Goal: Book appointment/travel/reservation

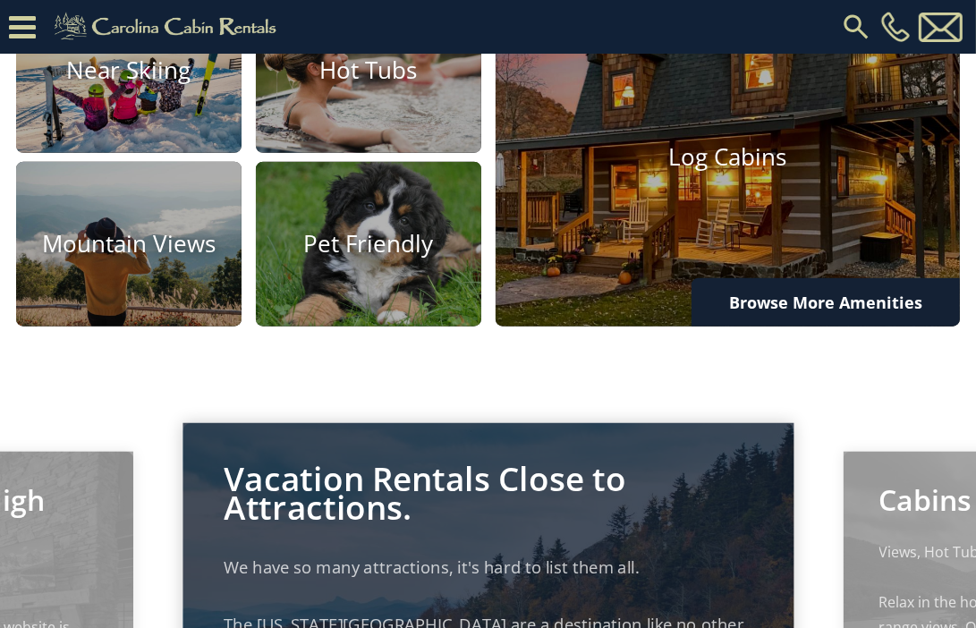
scroll to position [1124, 0]
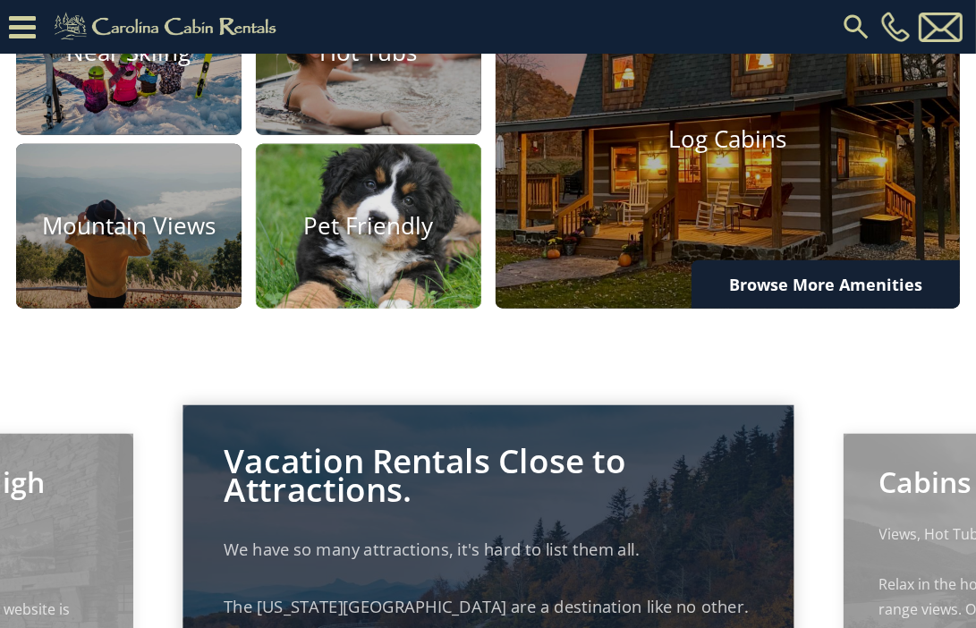
click at [322, 317] on img at bounding box center [368, 226] width 248 height 181
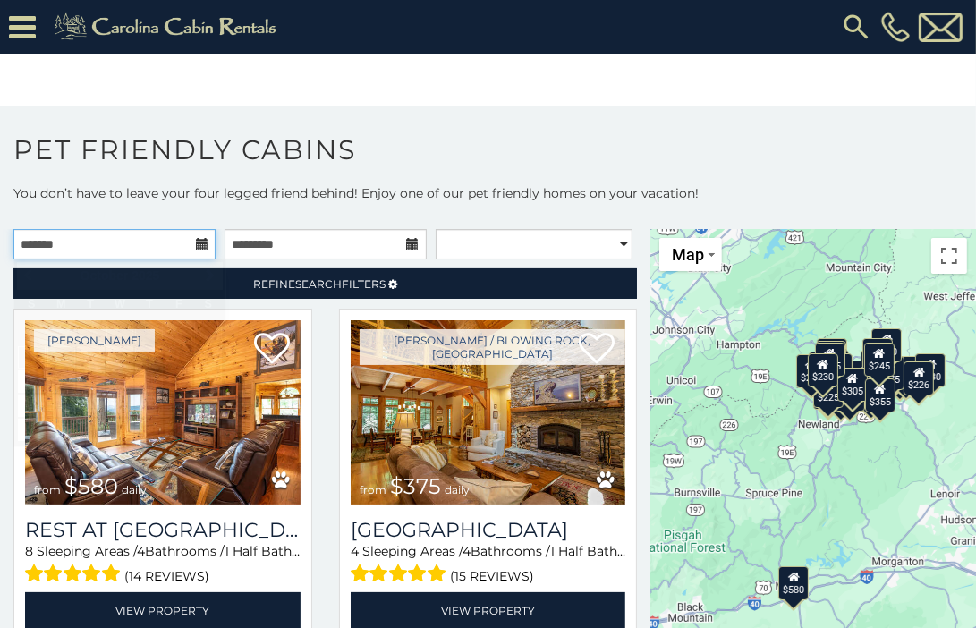
click at [126, 238] on input "text" at bounding box center [114, 244] width 202 height 30
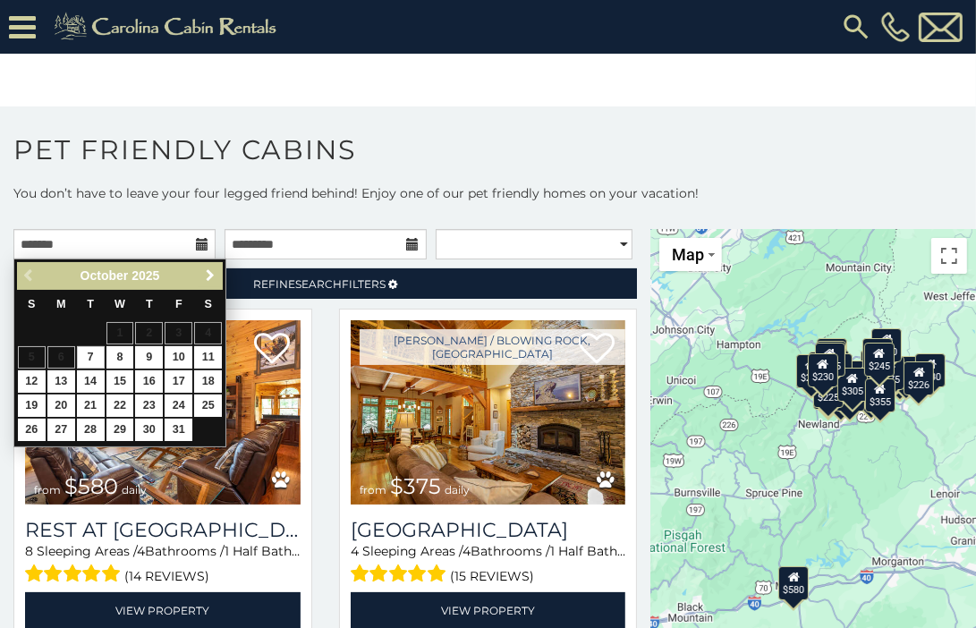
click at [208, 276] on span "Next" at bounding box center [210, 275] width 14 height 14
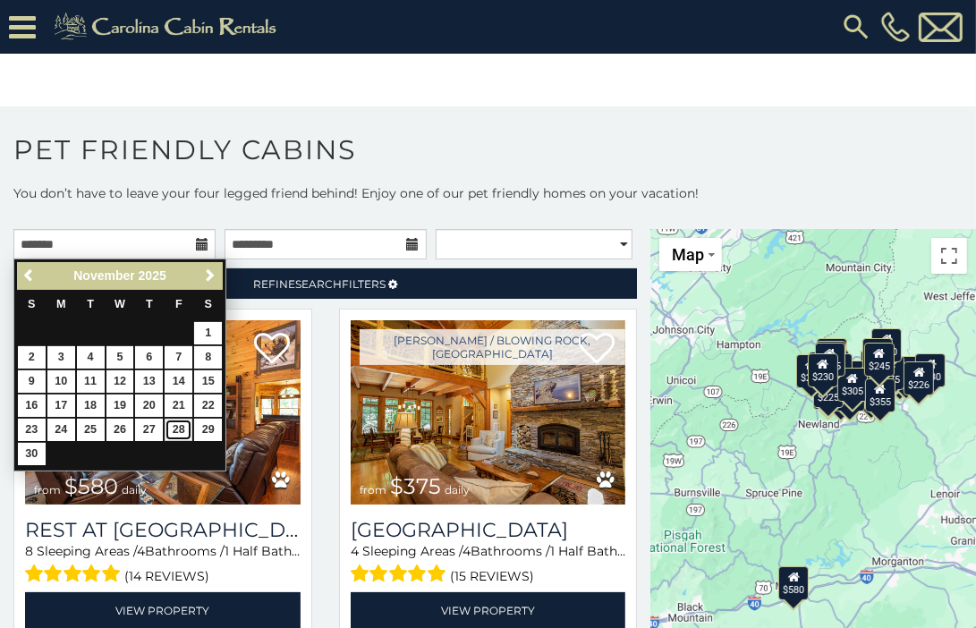
click at [172, 427] on link "28" at bounding box center [179, 430] width 28 height 22
type input "**********"
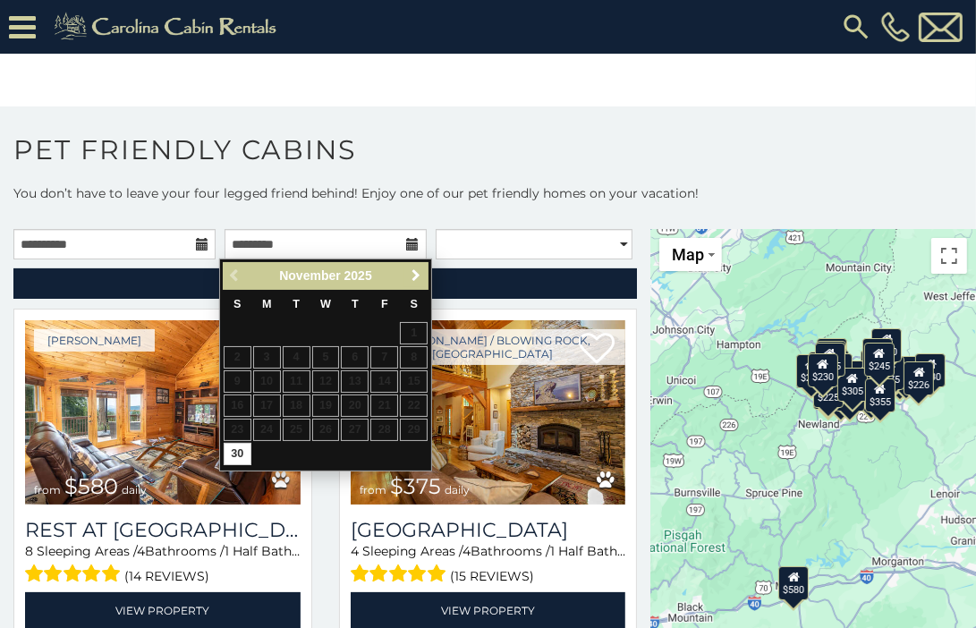
click at [420, 271] on span "Next" at bounding box center [416, 275] width 14 height 14
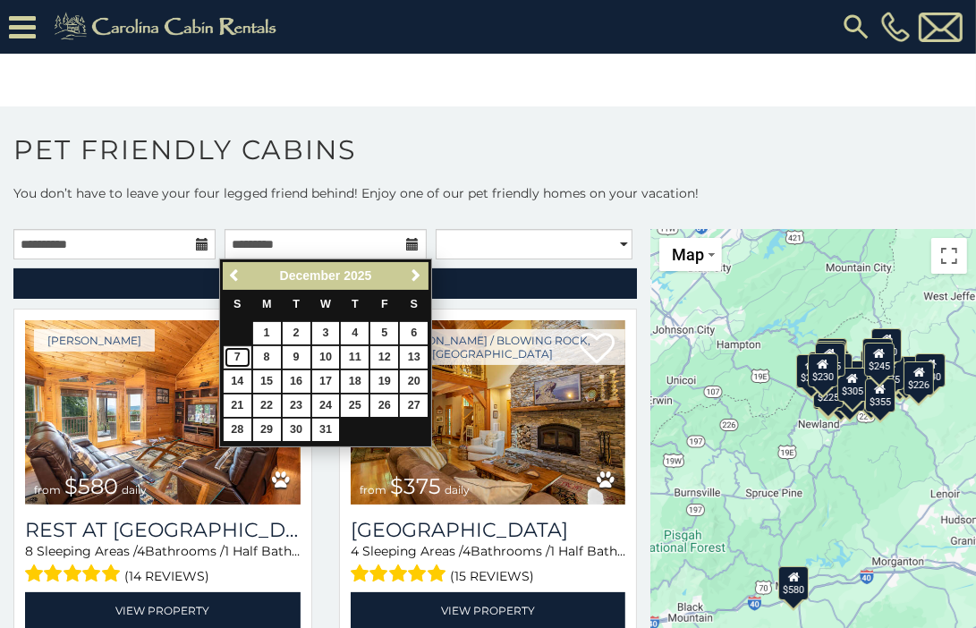
click at [233, 357] on link "7" at bounding box center [238, 357] width 28 height 22
type input "**********"
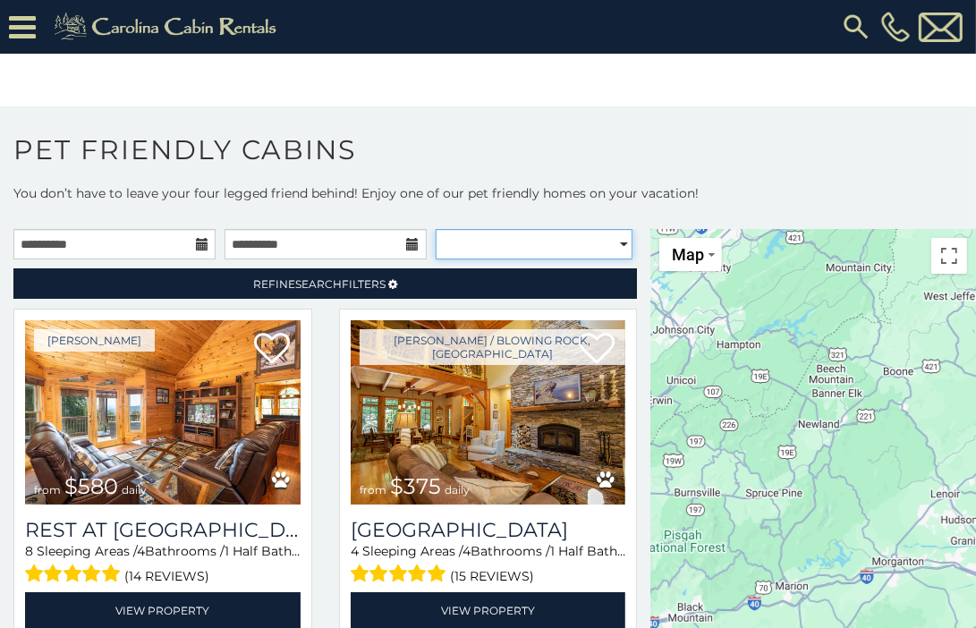
click at [569, 245] on select "**********" at bounding box center [534, 244] width 197 height 30
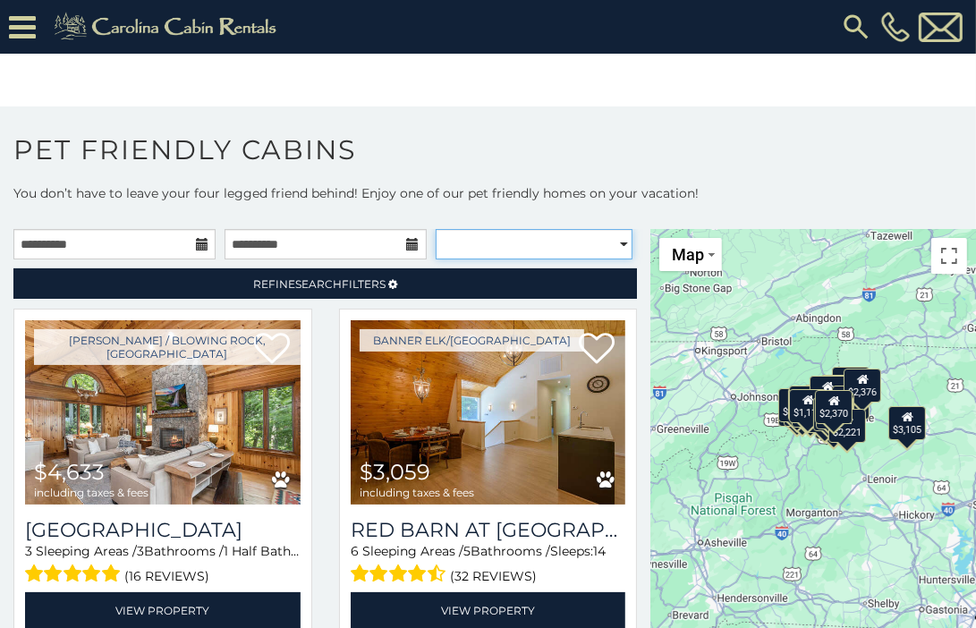
select select "**********"
click at [436, 229] on select "**********" at bounding box center [534, 244] width 197 height 30
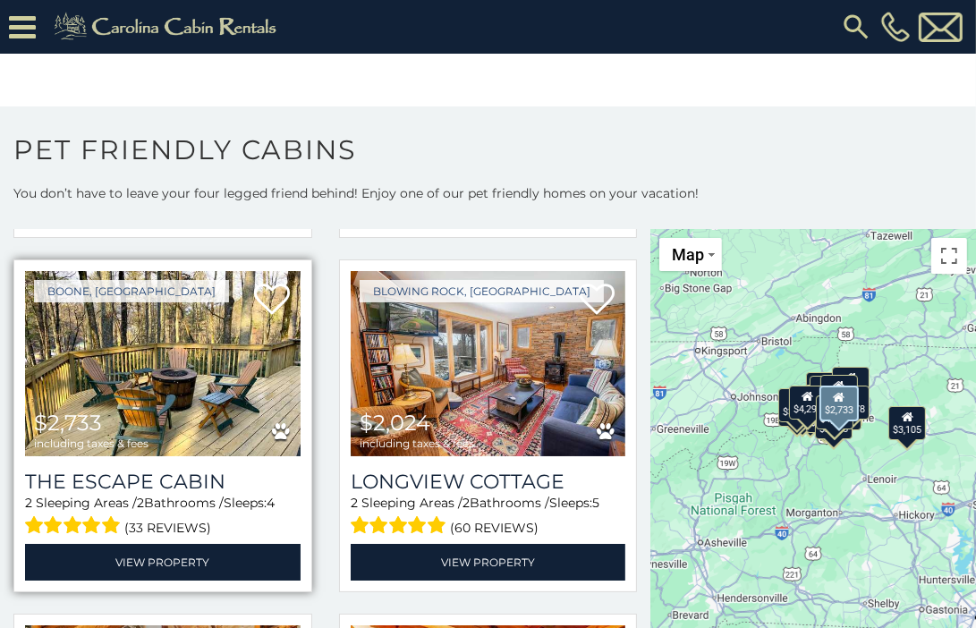
scroll to position [4654, 0]
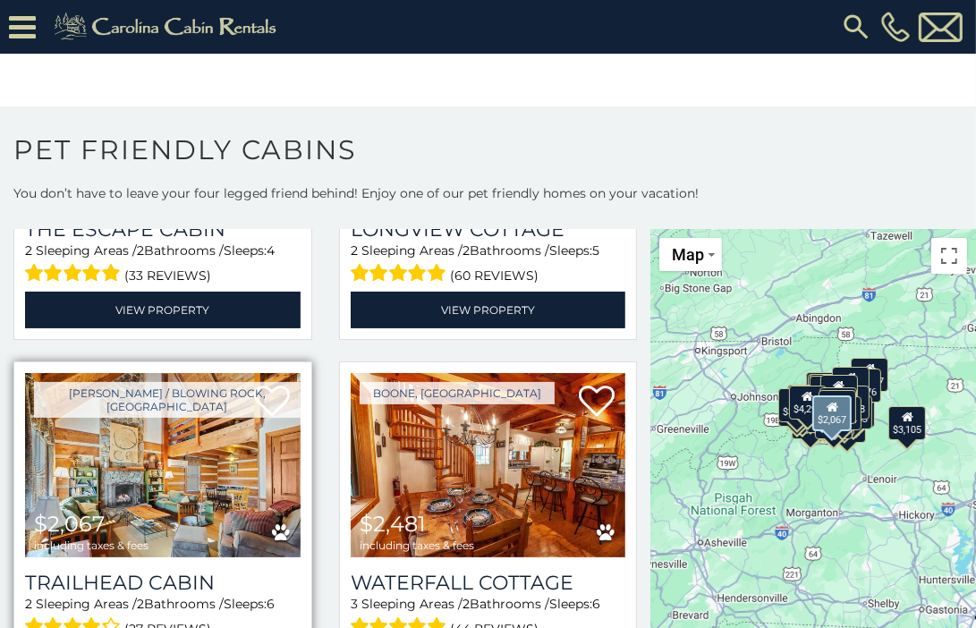
scroll to position [4928, 0]
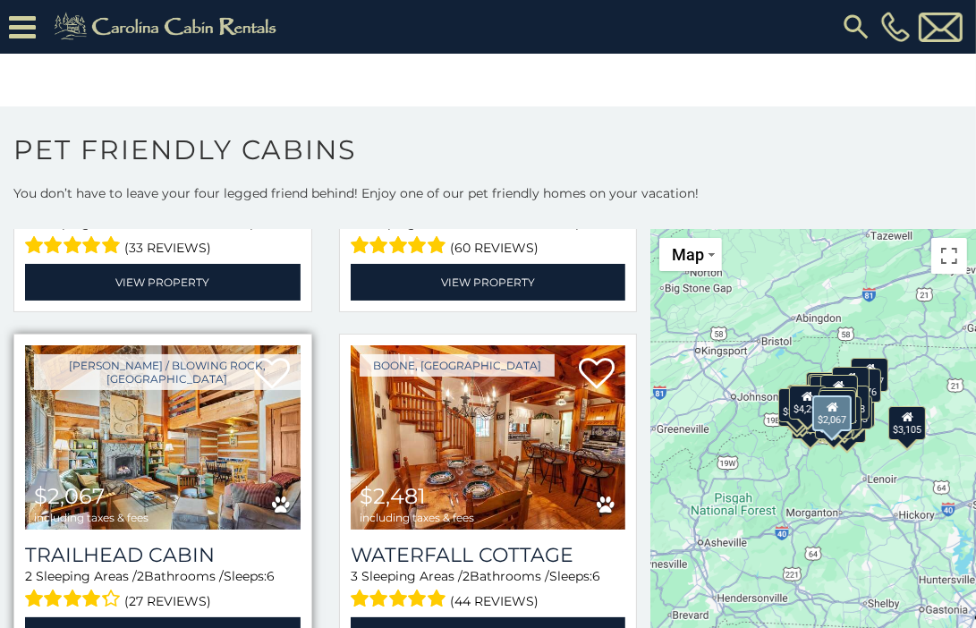
click at [143, 398] on img at bounding box center [163, 437] width 276 height 184
click at [141, 618] on link "View Property" at bounding box center [163, 636] width 276 height 37
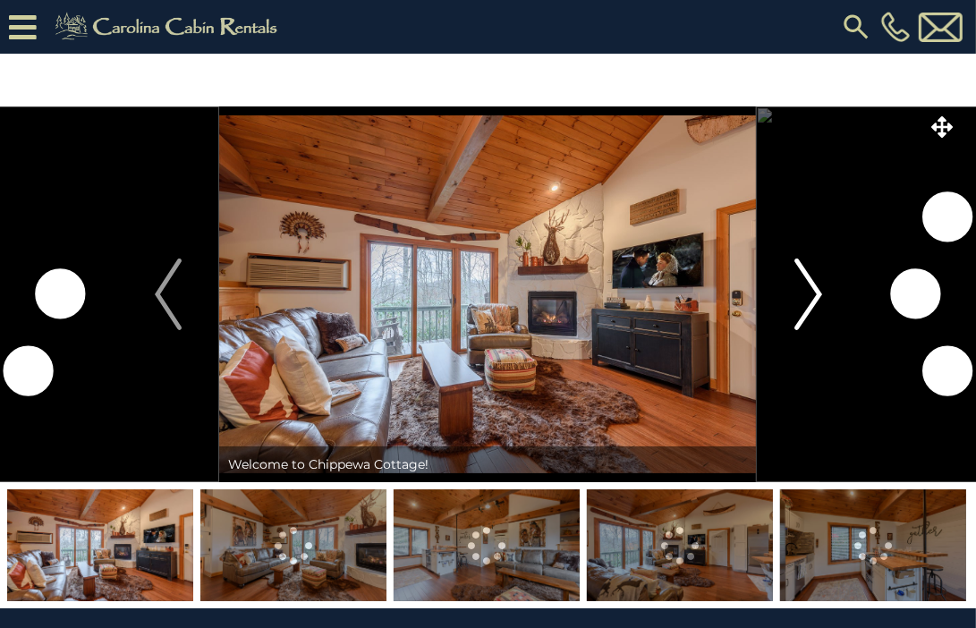
click at [801, 289] on img "Next" at bounding box center [808, 295] width 27 height 72
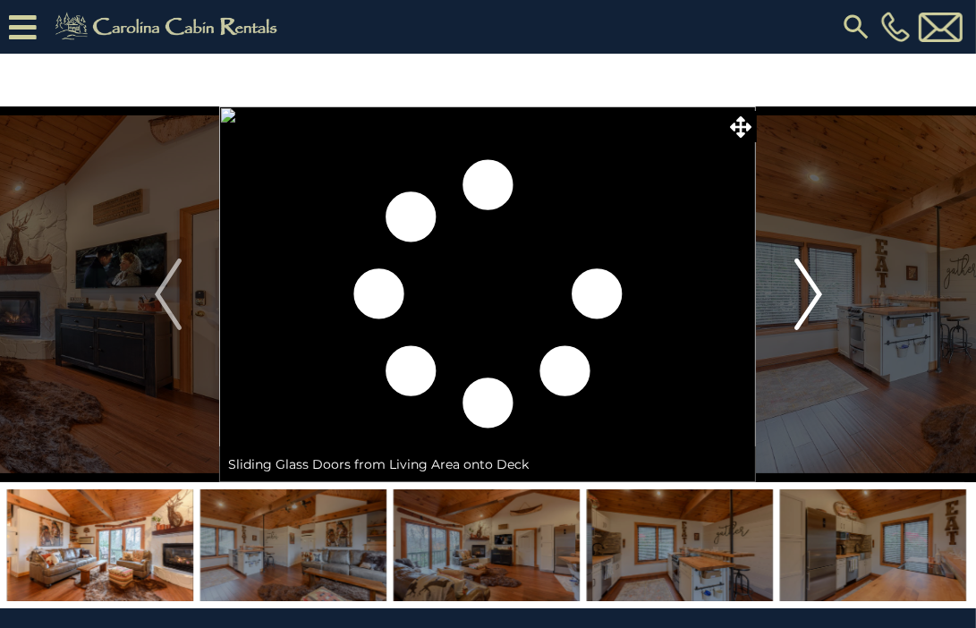
click at [801, 289] on img "Next" at bounding box center [808, 295] width 27 height 72
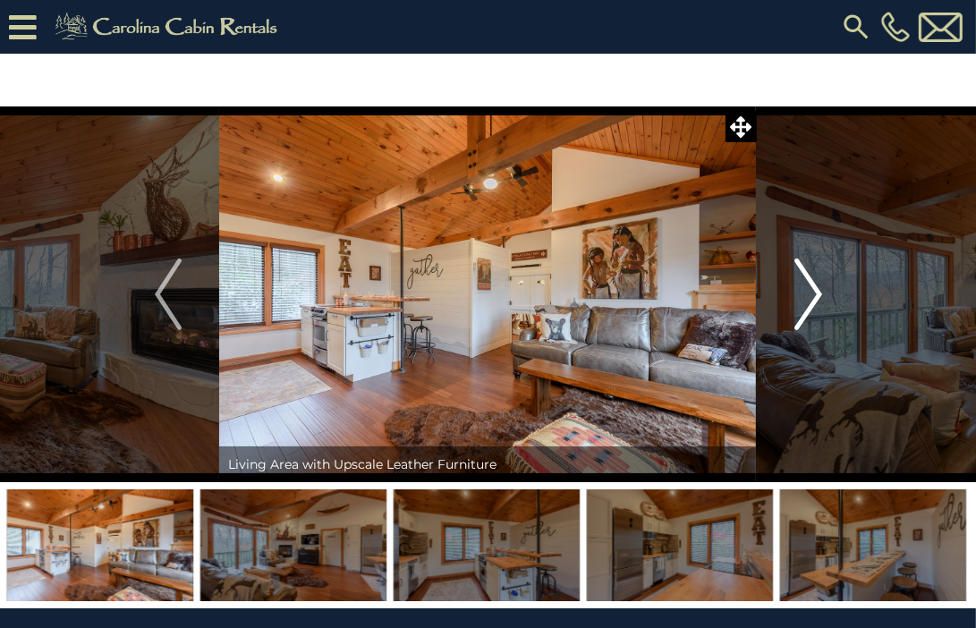
click at [801, 289] on img "Next" at bounding box center [808, 295] width 27 height 72
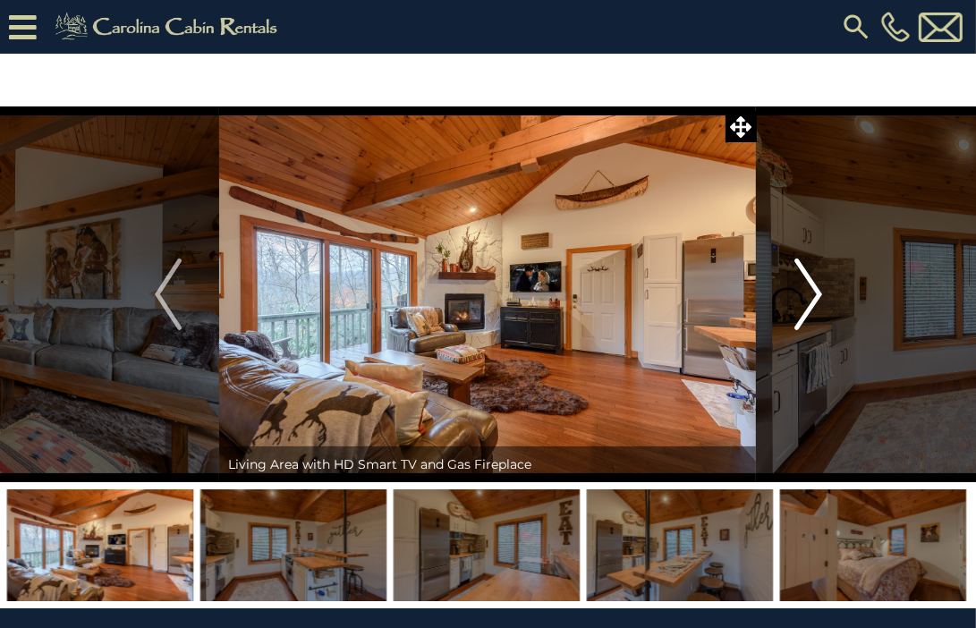
click at [801, 289] on img "Next" at bounding box center [808, 295] width 27 height 72
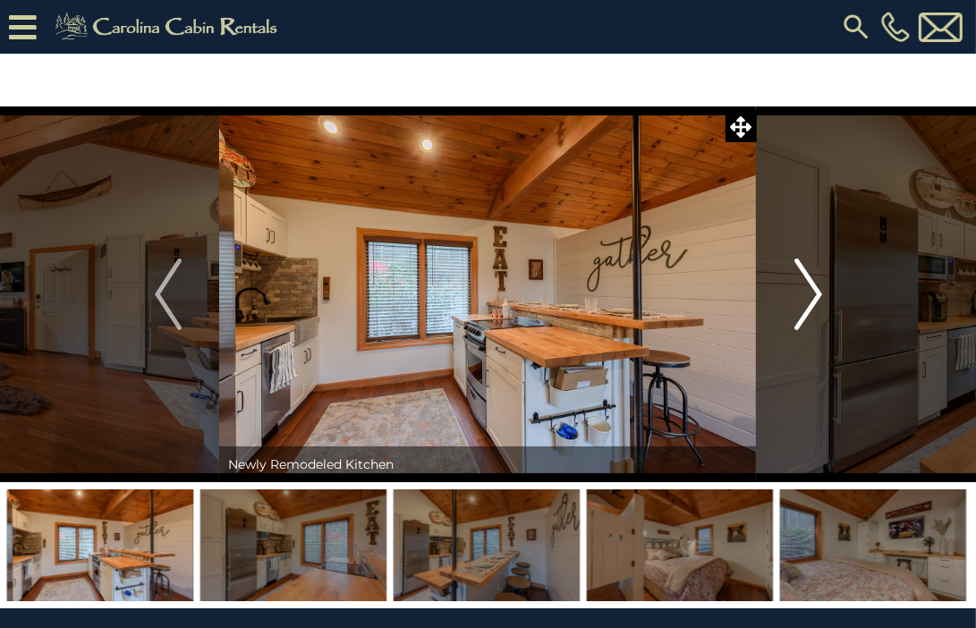
click at [801, 289] on img "Next" at bounding box center [808, 295] width 27 height 72
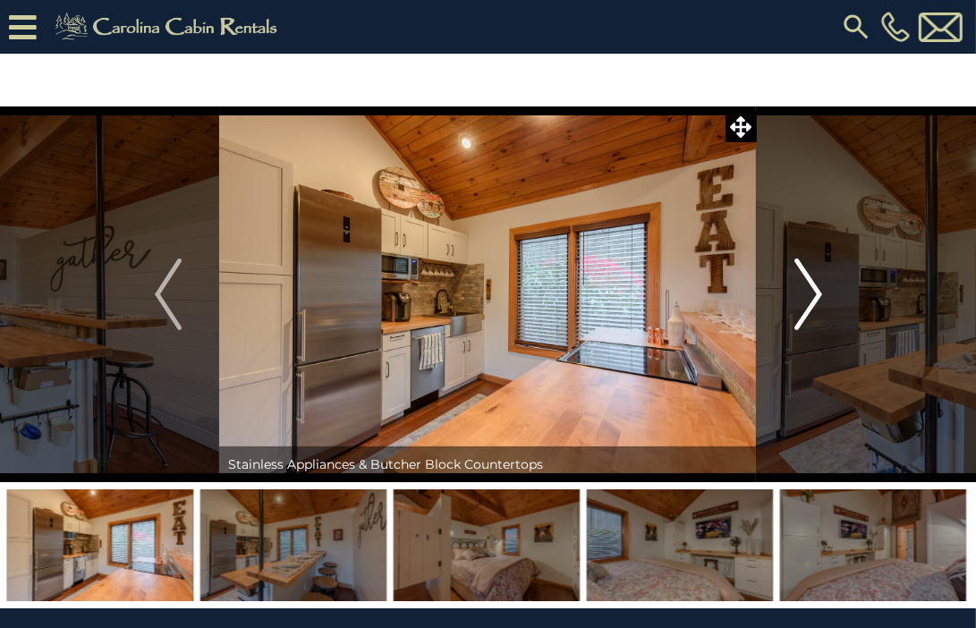
click at [801, 289] on img "Next" at bounding box center [808, 295] width 27 height 72
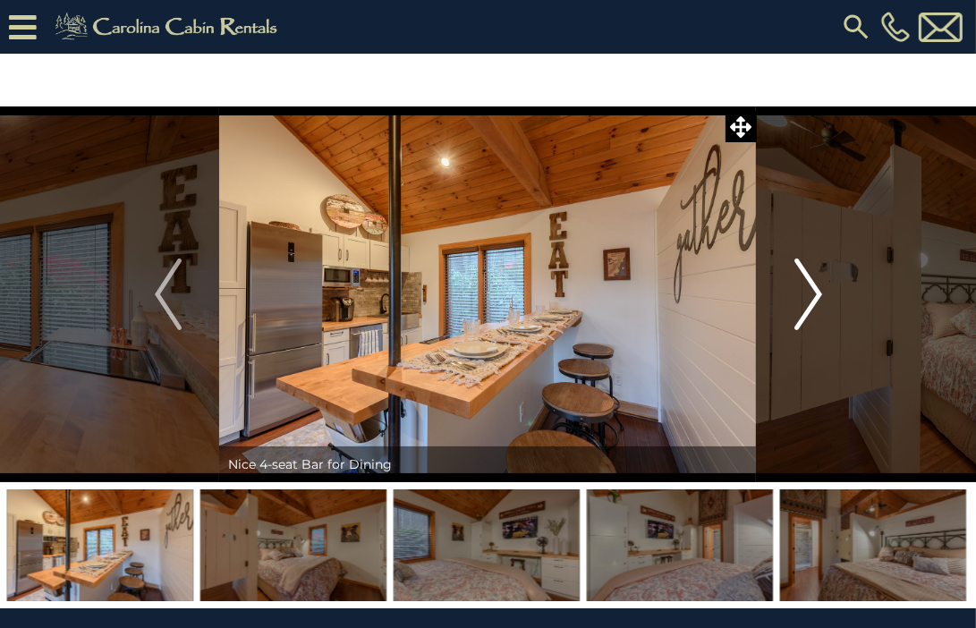
click at [801, 289] on img "Next" at bounding box center [808, 295] width 27 height 72
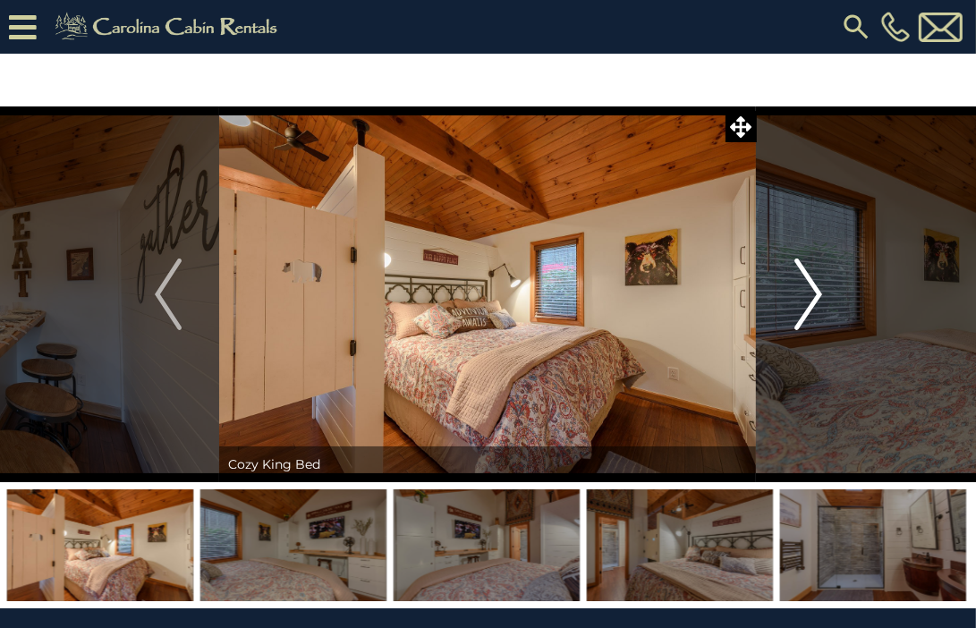
click at [801, 289] on img "Next" at bounding box center [808, 295] width 27 height 72
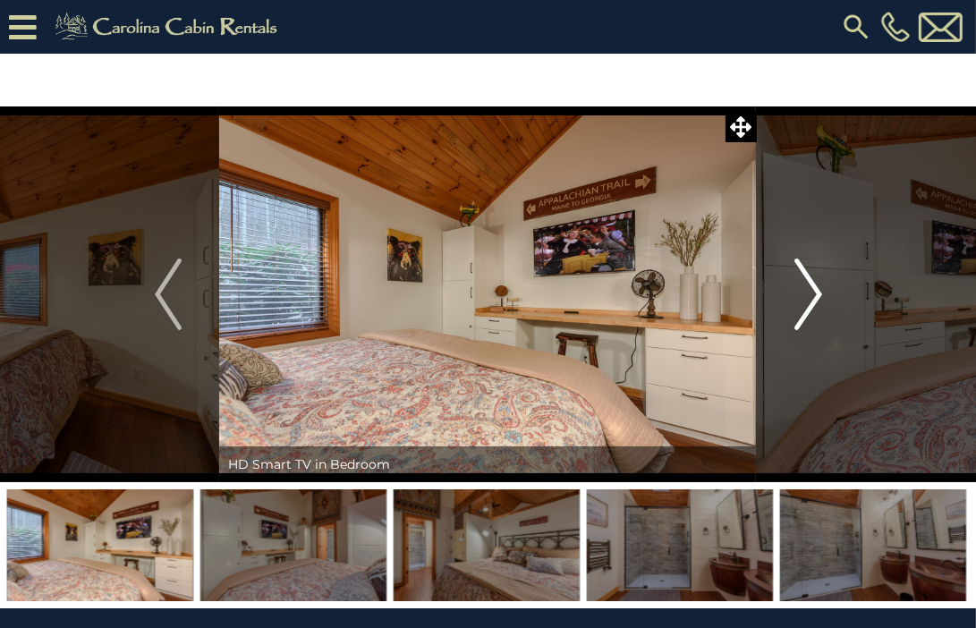
click at [801, 289] on img "Next" at bounding box center [808, 295] width 27 height 72
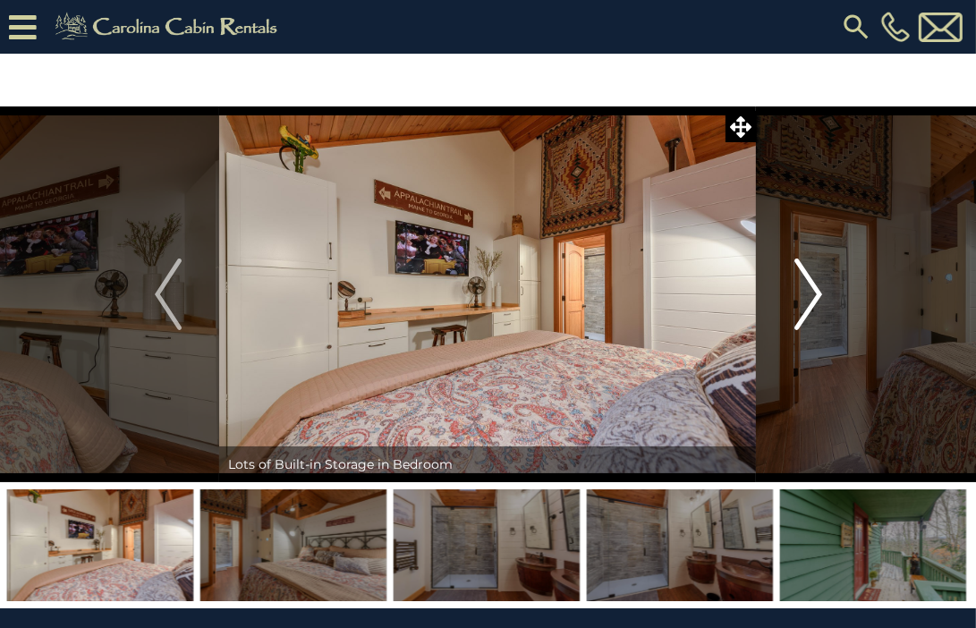
click at [801, 289] on img "Next" at bounding box center [808, 295] width 27 height 72
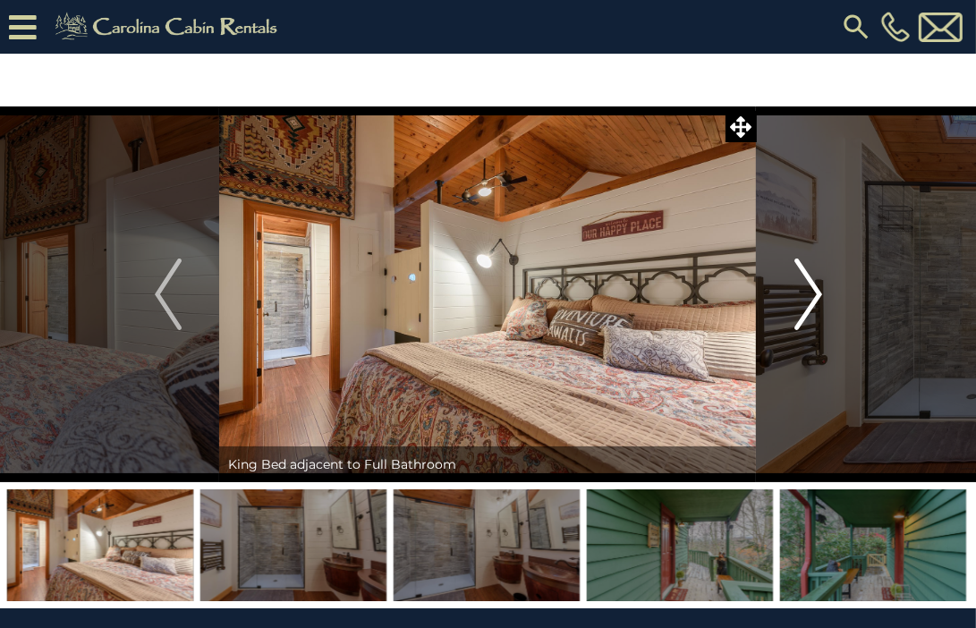
click at [801, 289] on img "Next" at bounding box center [808, 295] width 27 height 72
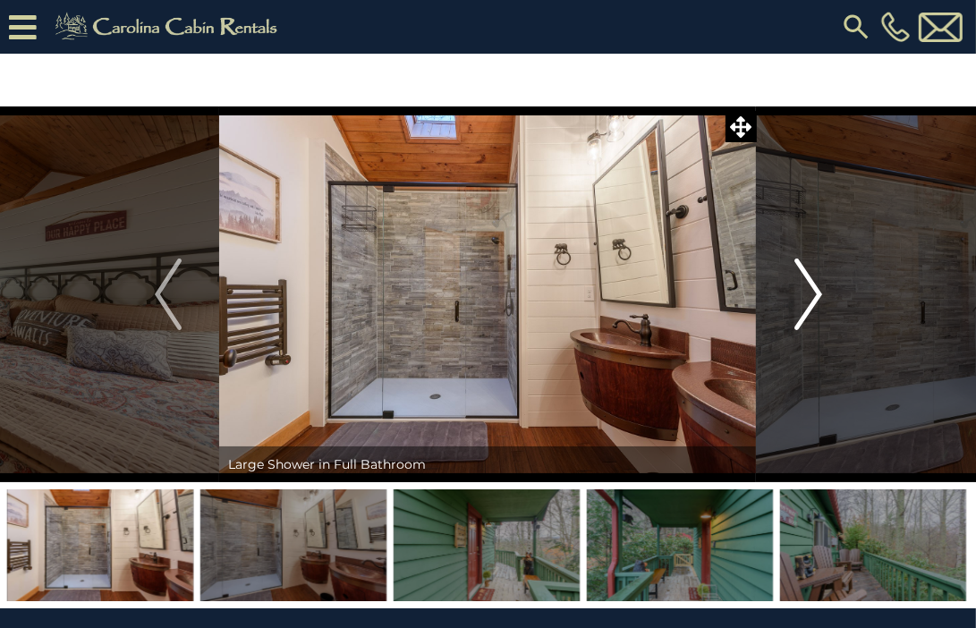
click at [801, 289] on img "Next" at bounding box center [808, 295] width 27 height 72
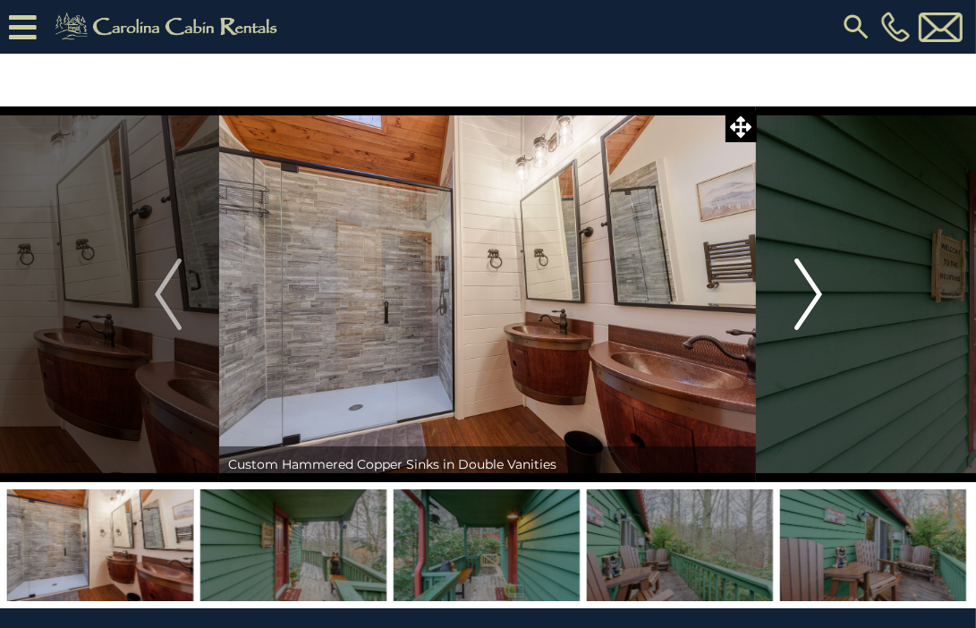
click at [801, 289] on img "Next" at bounding box center [808, 295] width 27 height 72
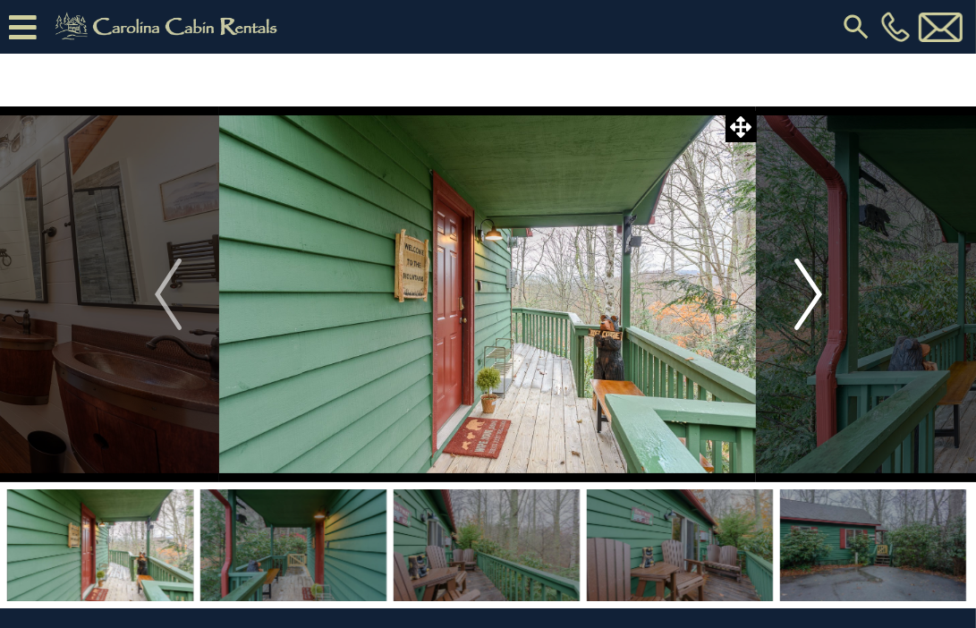
click at [801, 289] on img "Next" at bounding box center [808, 295] width 27 height 72
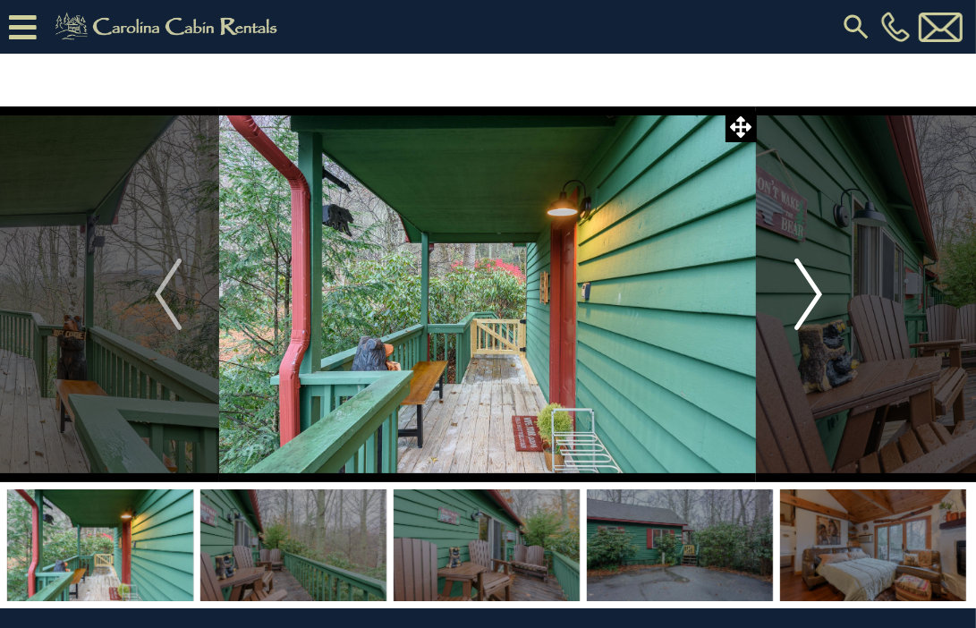
click at [801, 289] on img "Next" at bounding box center [808, 295] width 27 height 72
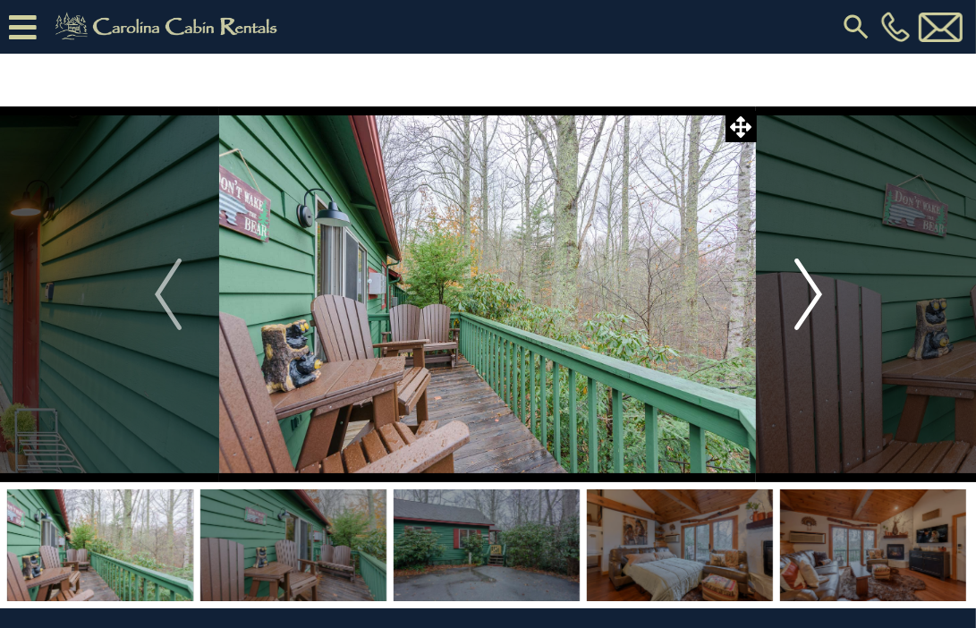
click at [801, 289] on img "Next" at bounding box center [808, 295] width 27 height 72
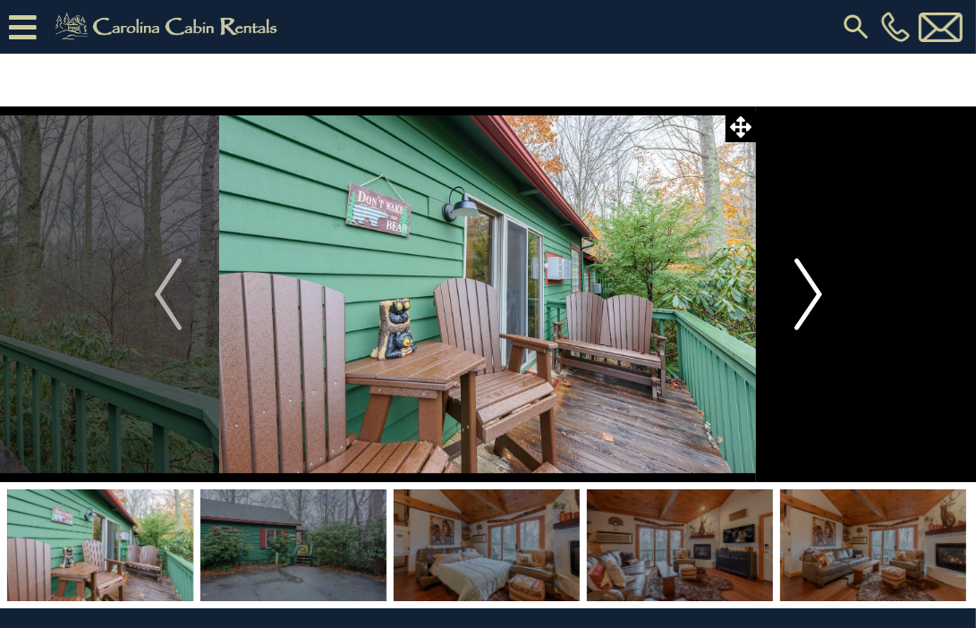
click at [801, 289] on img "Next" at bounding box center [808, 295] width 27 height 72
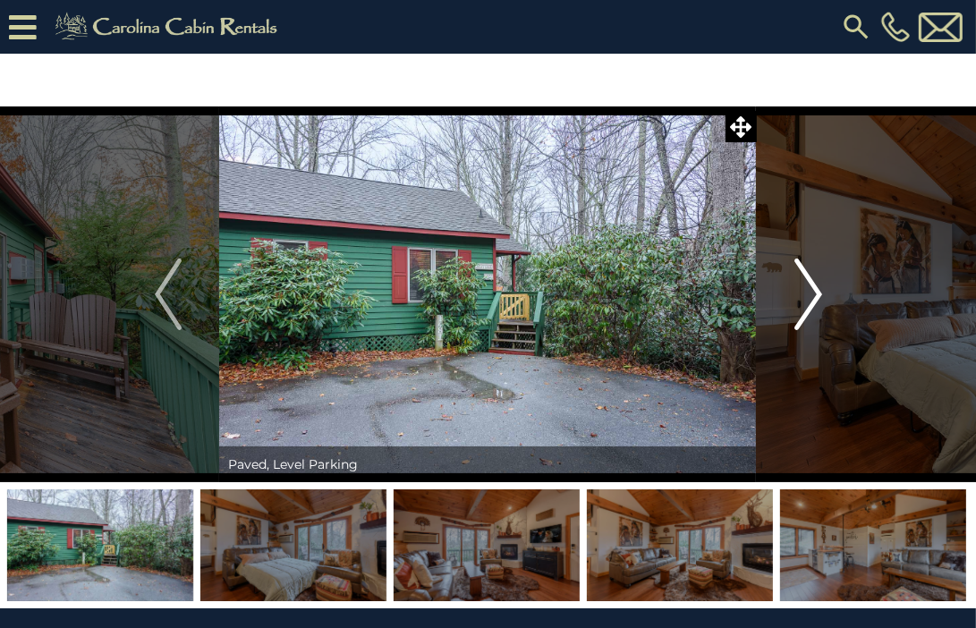
click at [801, 289] on img "Next" at bounding box center [808, 295] width 27 height 72
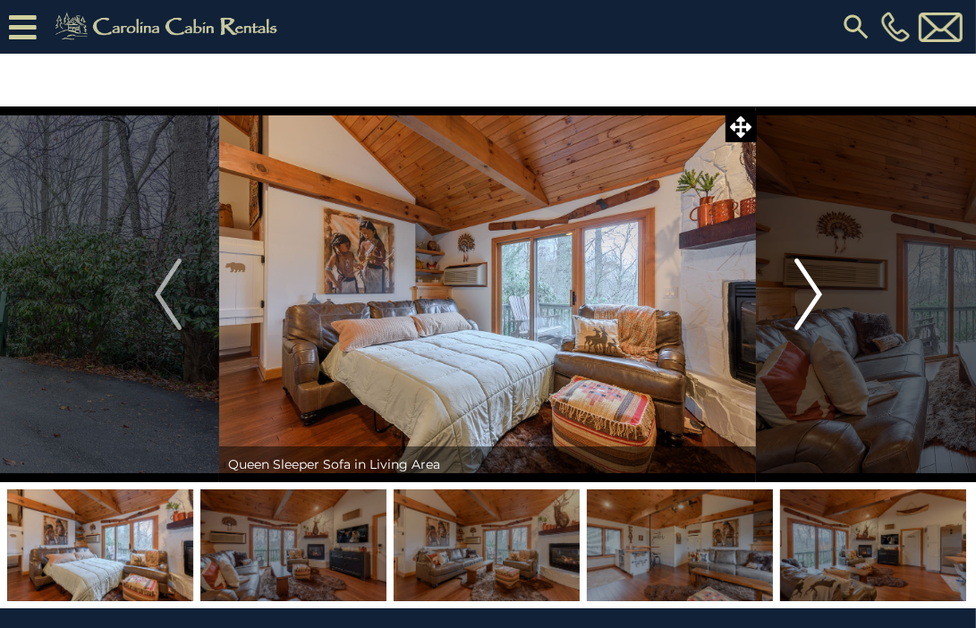
click at [798, 286] on img "Next" at bounding box center [808, 295] width 27 height 72
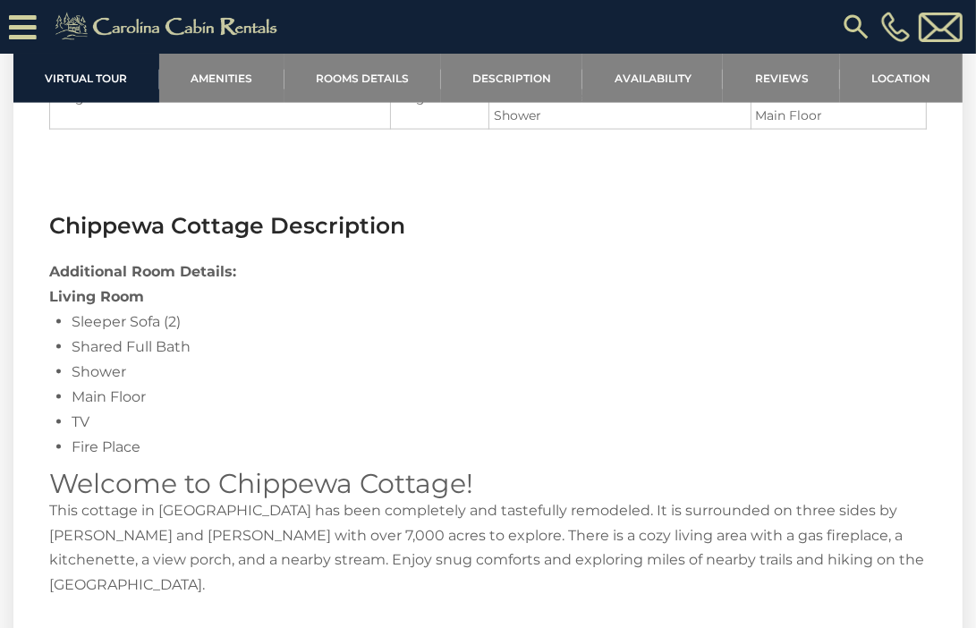
scroll to position [1879, 0]
drag, startPoint x: 579, startPoint y: 516, endPoint x: 601, endPoint y: 516, distance: 22.4
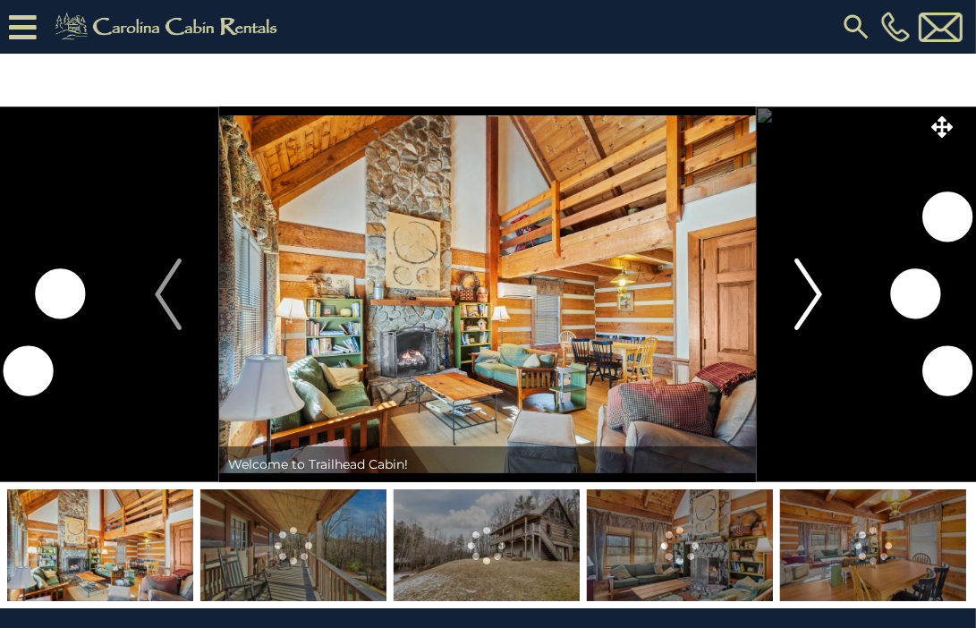
click at [800, 293] on img "Next" at bounding box center [808, 295] width 27 height 72
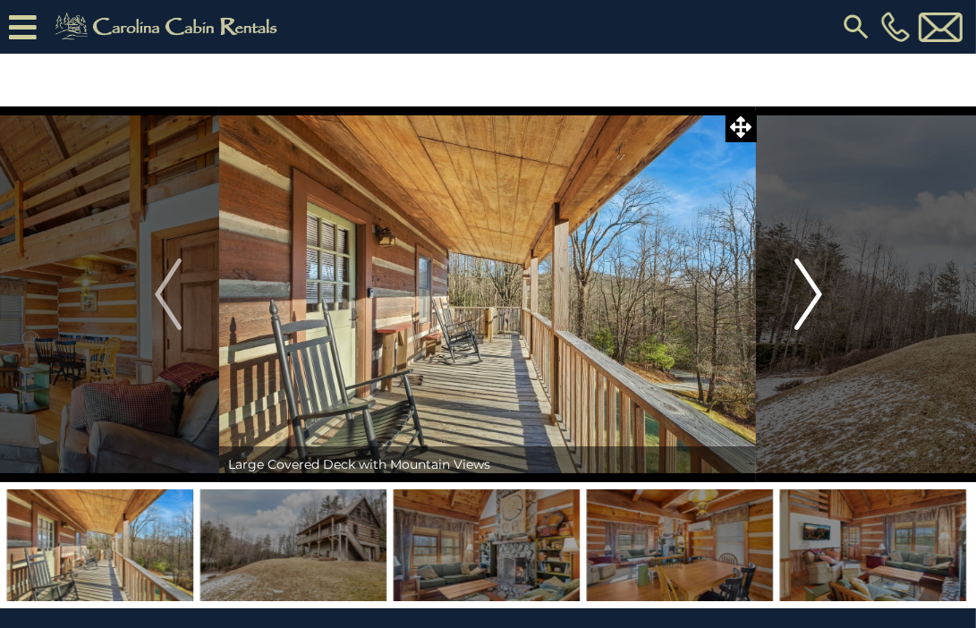
click at [800, 293] on img "Next" at bounding box center [808, 295] width 27 height 72
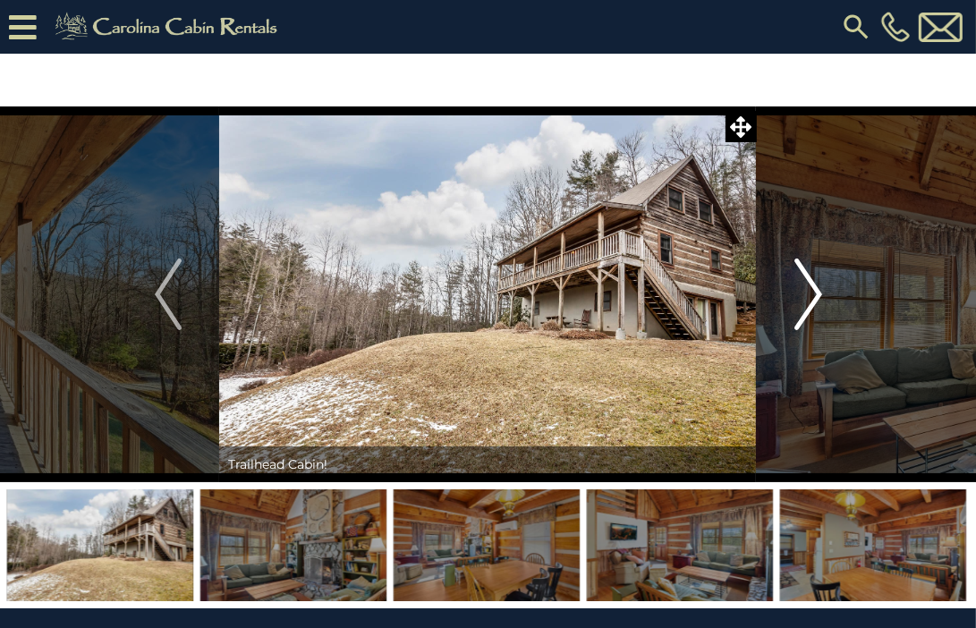
click at [800, 293] on img "Next" at bounding box center [808, 295] width 27 height 72
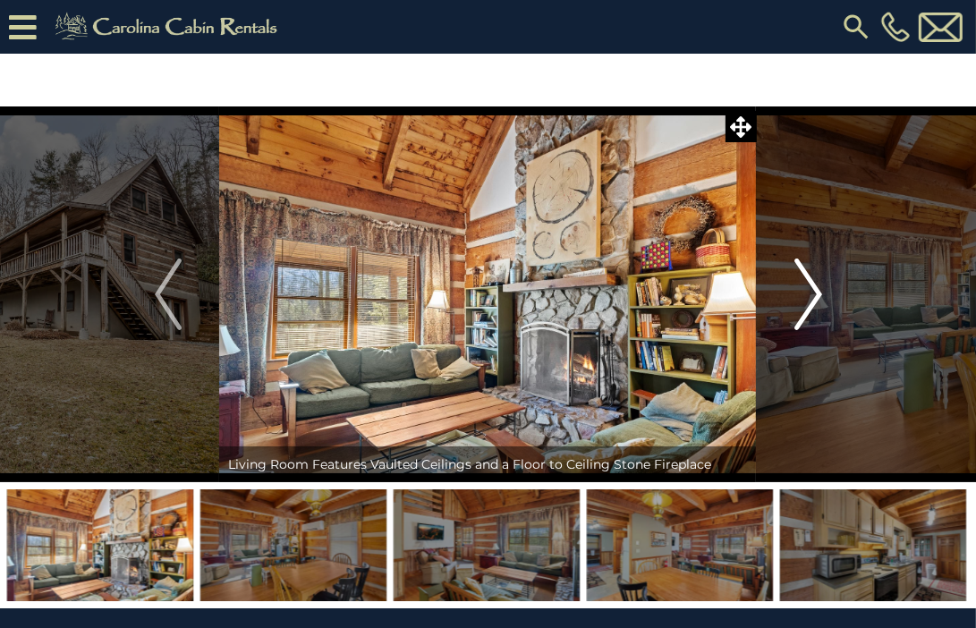
click at [800, 293] on img "Next" at bounding box center [808, 295] width 27 height 72
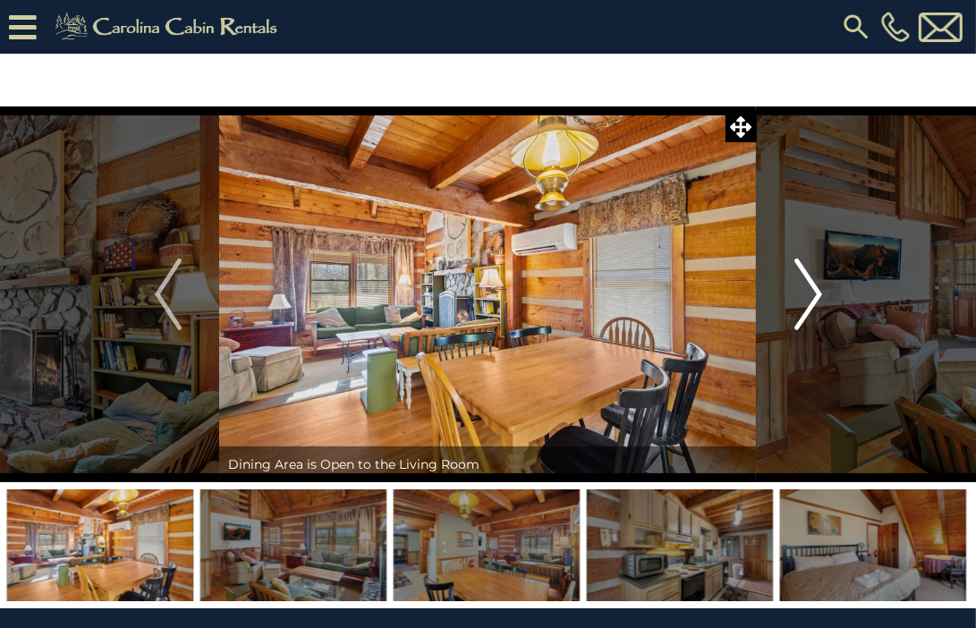
click at [800, 293] on img "Next" at bounding box center [808, 295] width 27 height 72
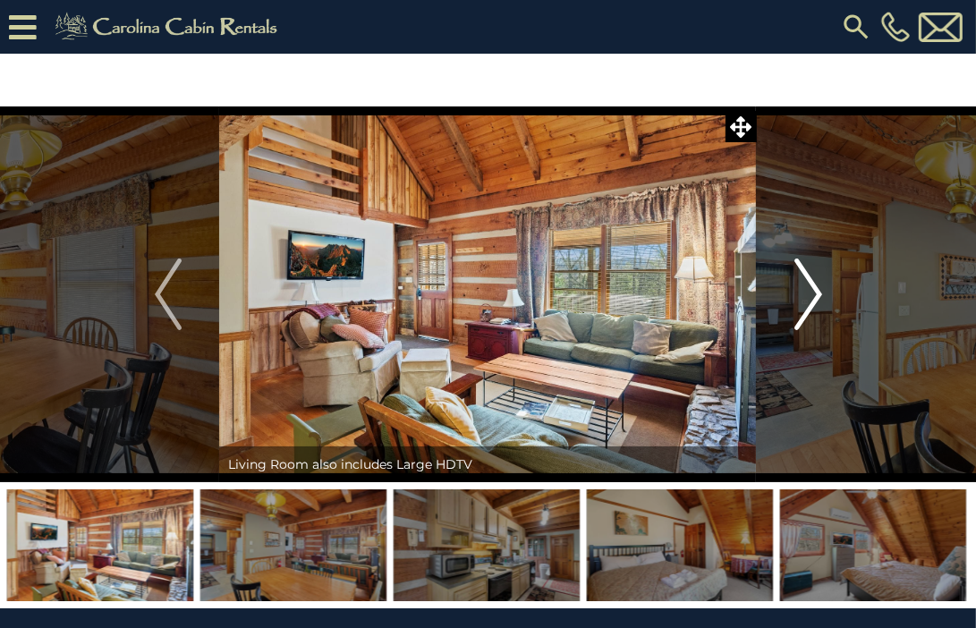
click at [800, 293] on img "Next" at bounding box center [808, 295] width 27 height 72
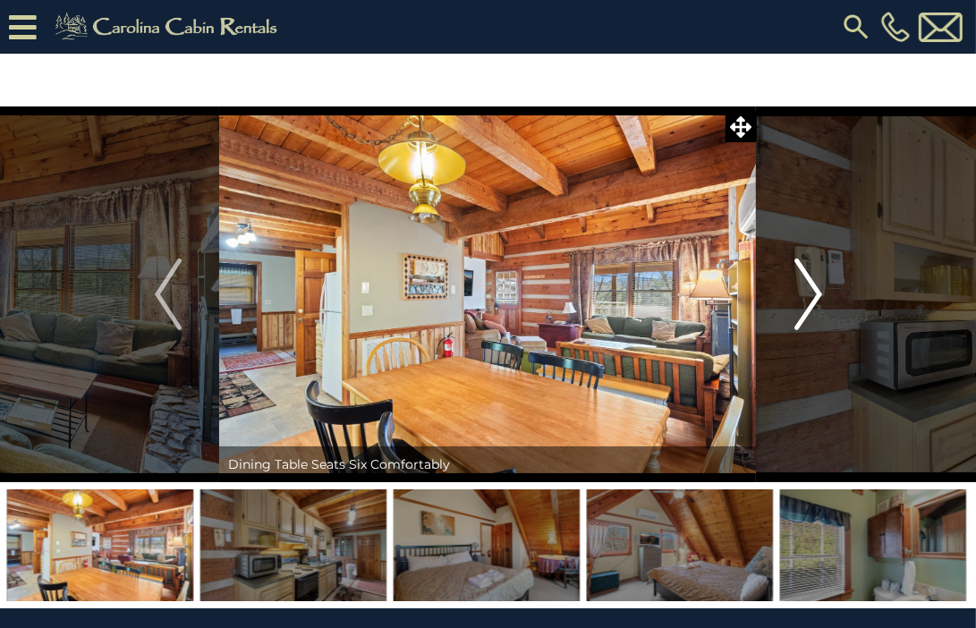
click at [800, 293] on img "Next" at bounding box center [808, 295] width 27 height 72
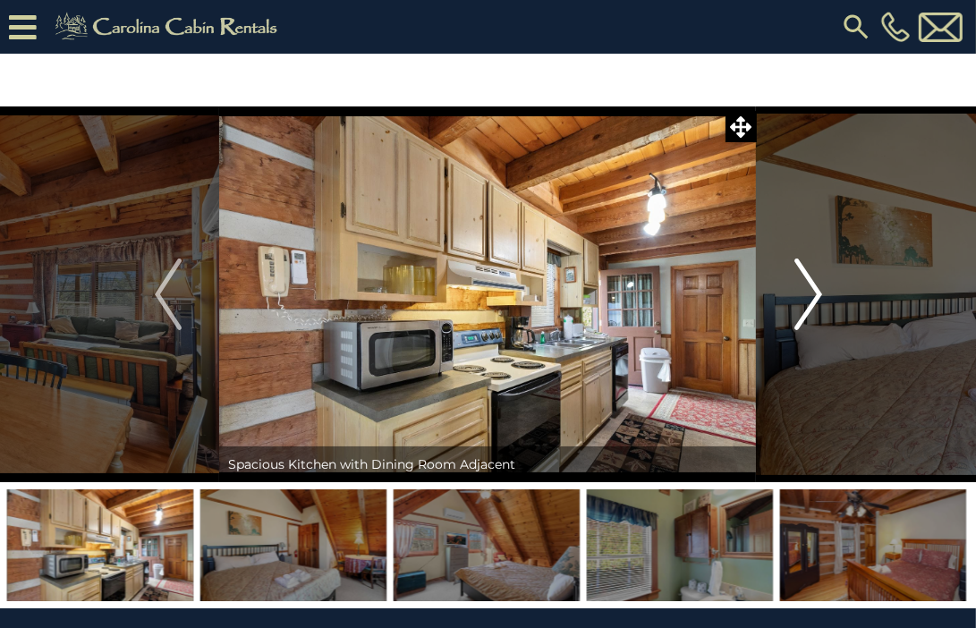
click at [800, 293] on img "Next" at bounding box center [808, 295] width 27 height 72
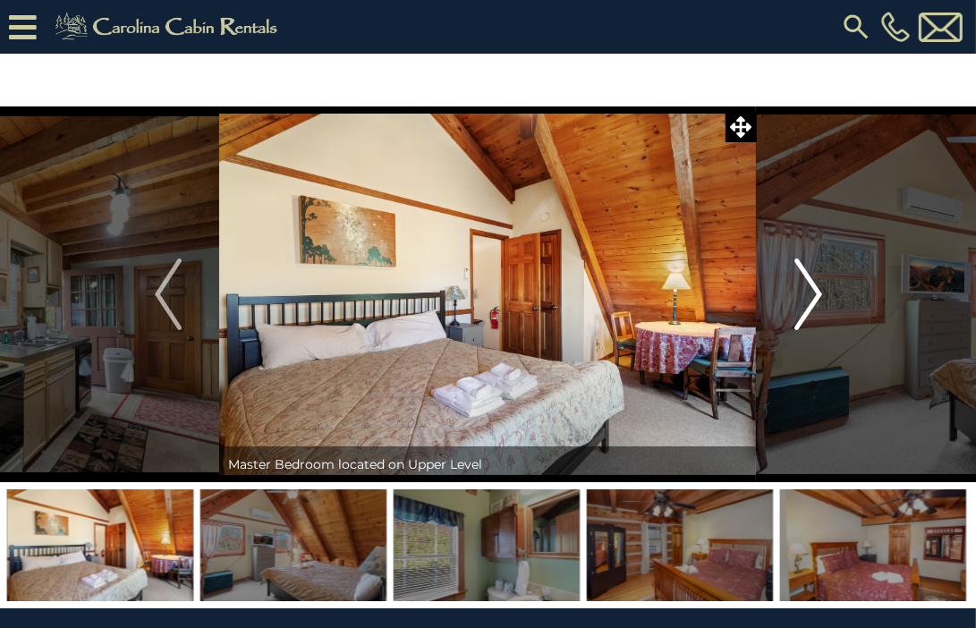
click at [800, 293] on img "Next" at bounding box center [808, 295] width 27 height 72
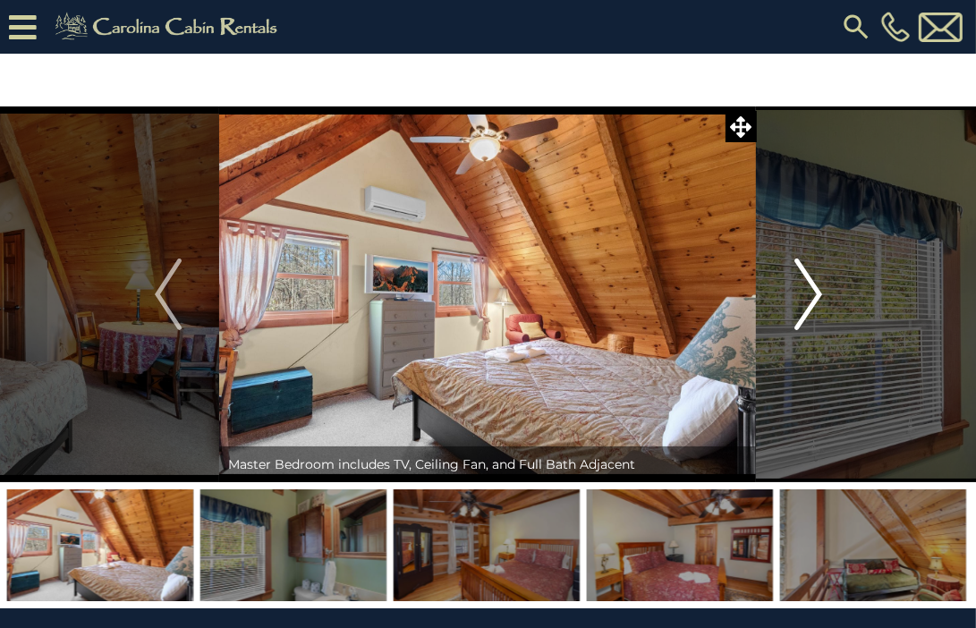
click at [800, 293] on img "Next" at bounding box center [808, 295] width 27 height 72
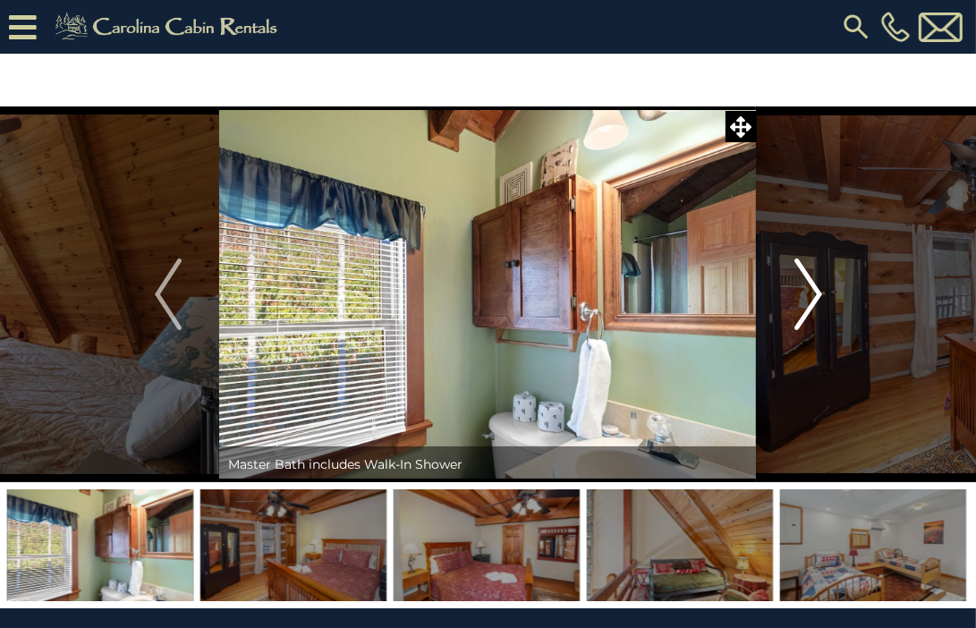
click at [800, 293] on img "Next" at bounding box center [808, 295] width 27 height 72
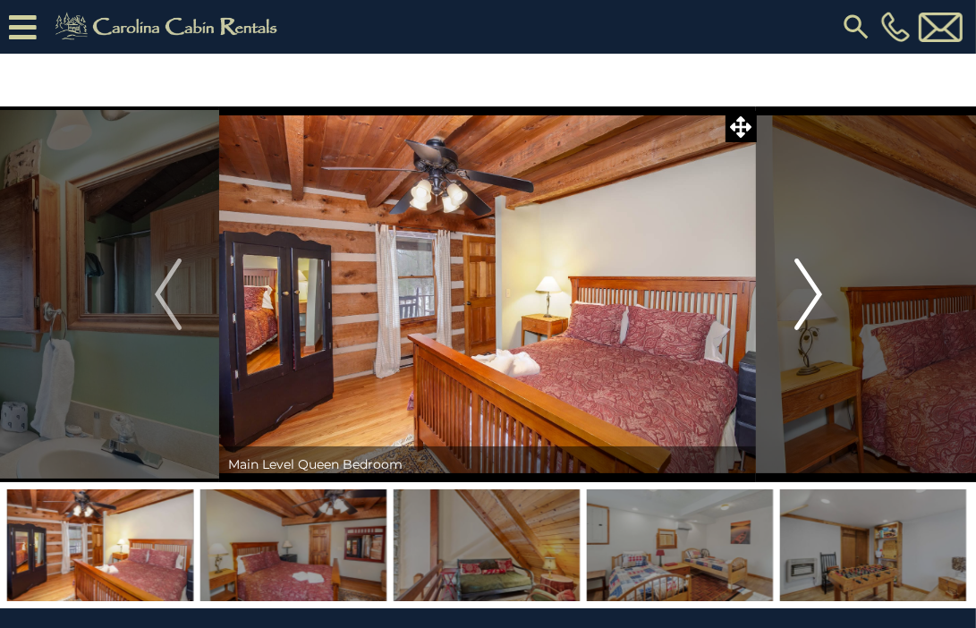
click at [800, 293] on img "Next" at bounding box center [808, 295] width 27 height 72
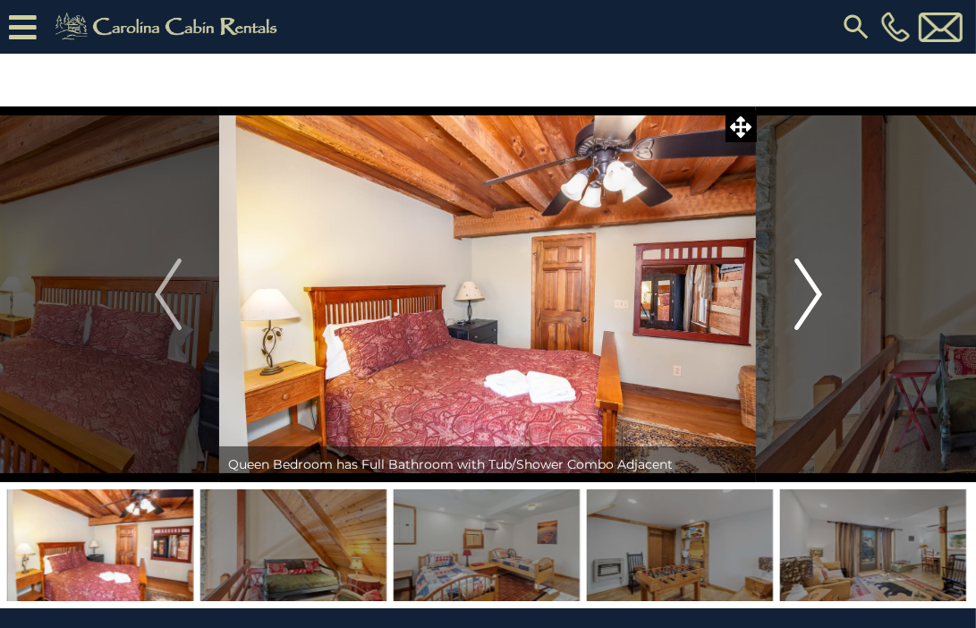
click at [800, 293] on img "Next" at bounding box center [808, 295] width 27 height 72
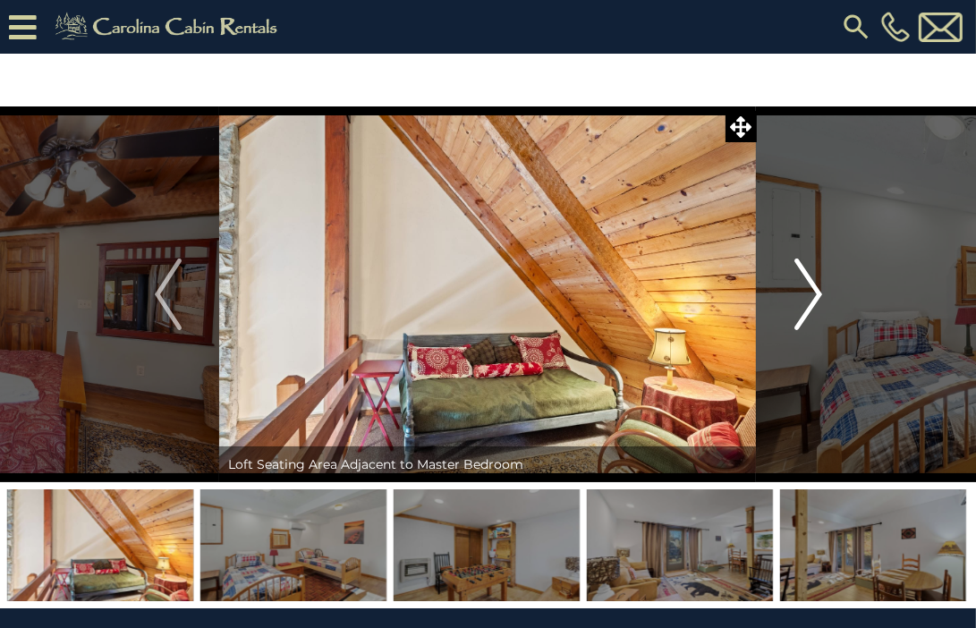
click at [800, 293] on img "Next" at bounding box center [808, 295] width 27 height 72
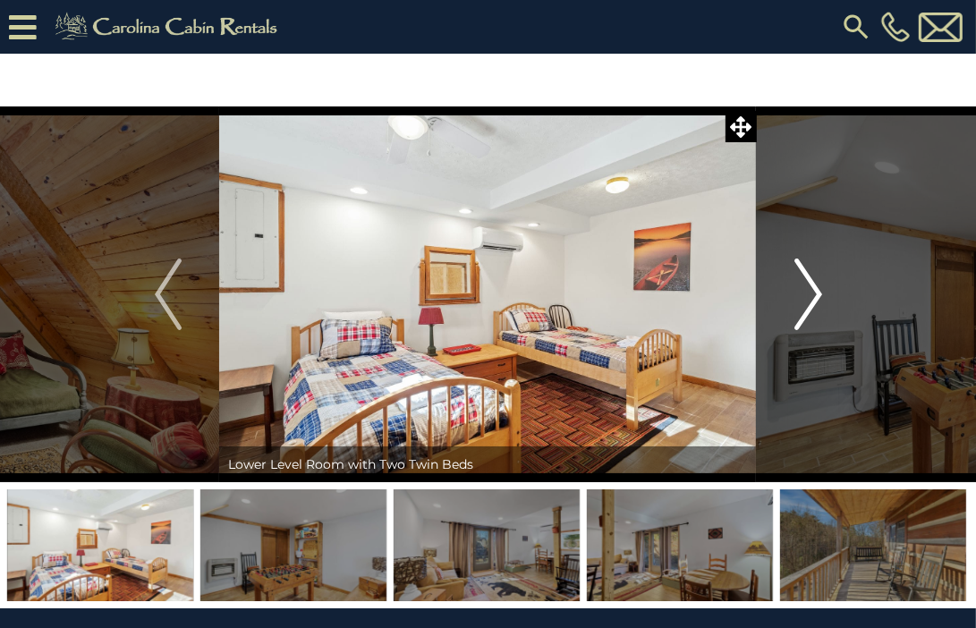
click at [800, 293] on img "Next" at bounding box center [808, 295] width 27 height 72
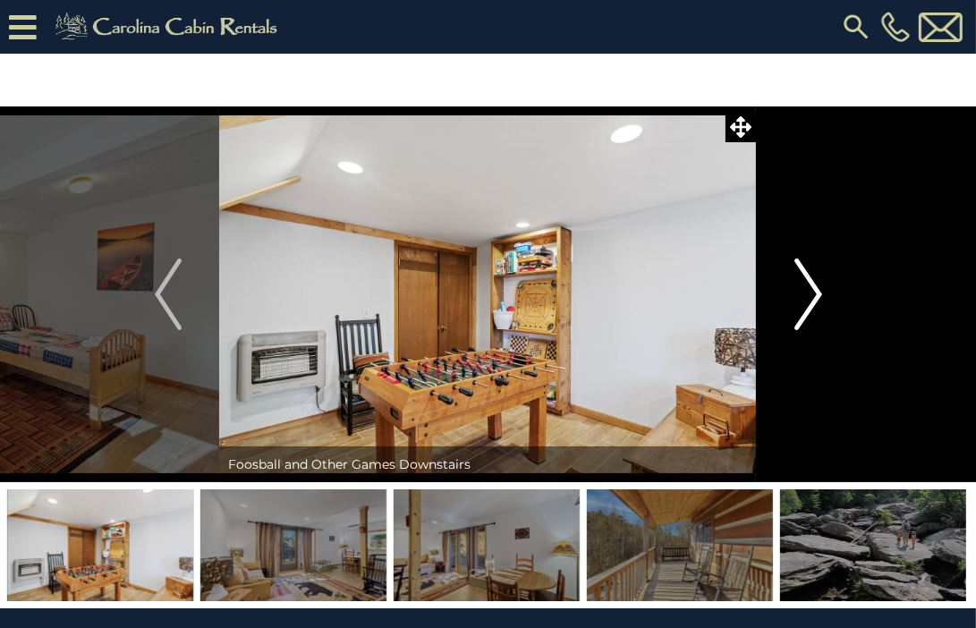
click at [800, 293] on img "Next" at bounding box center [808, 295] width 27 height 72
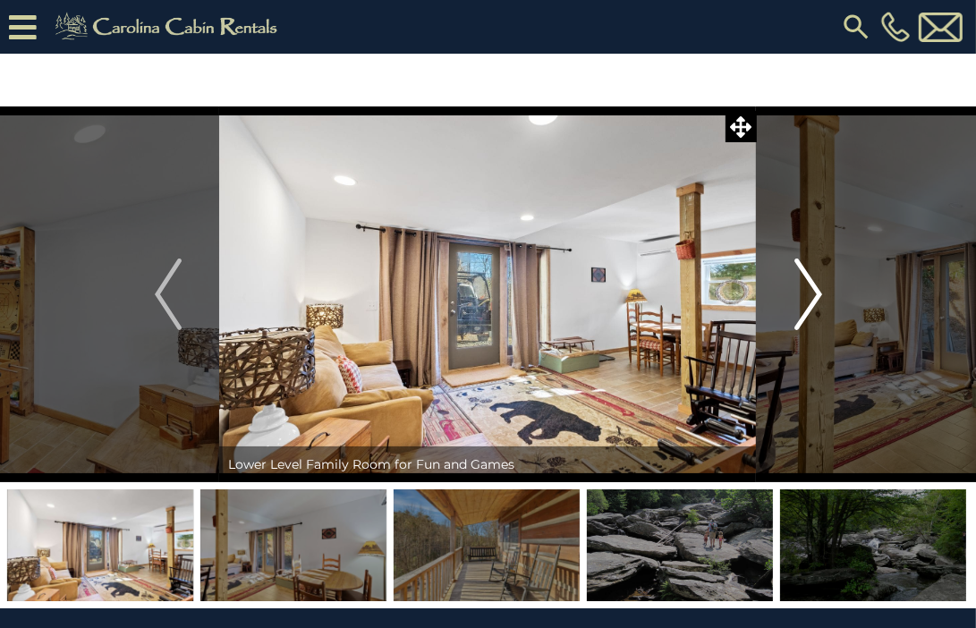
click at [800, 293] on img "Next" at bounding box center [808, 295] width 27 height 72
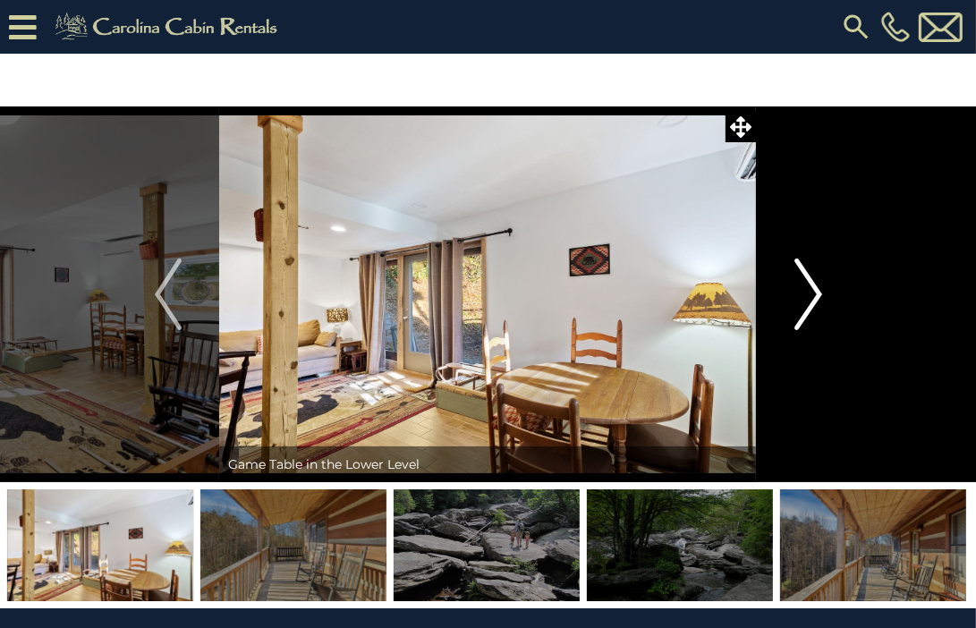
click at [800, 293] on img "Next" at bounding box center [808, 295] width 27 height 72
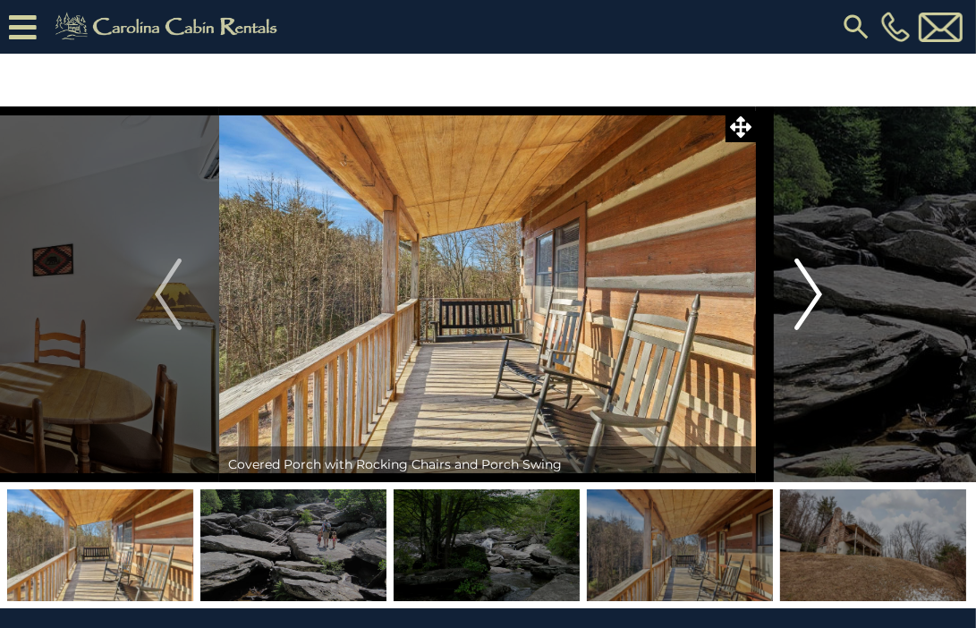
click at [800, 293] on img "Next" at bounding box center [808, 295] width 27 height 72
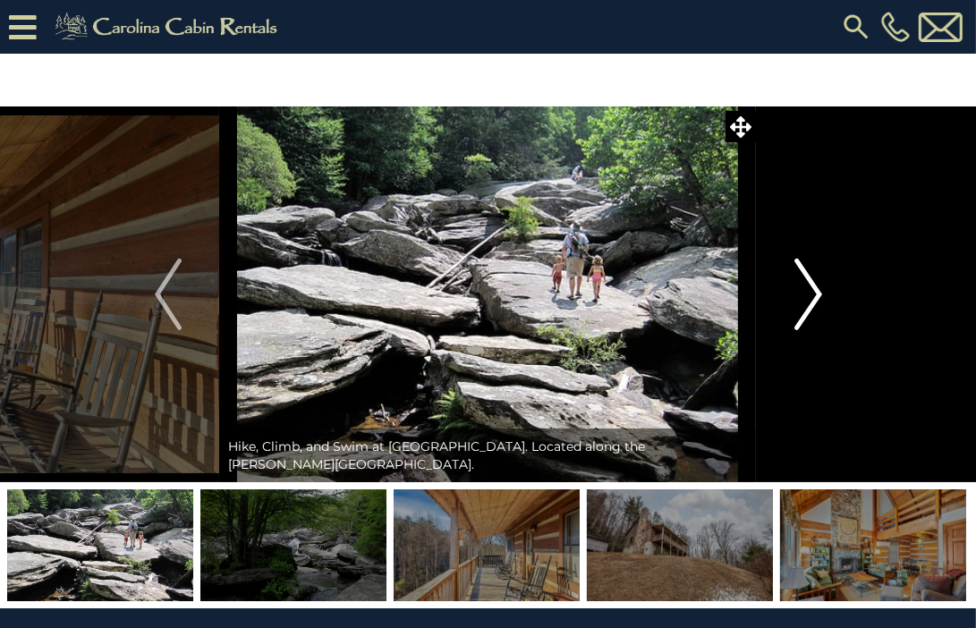
click at [800, 293] on img "Next" at bounding box center [808, 295] width 27 height 72
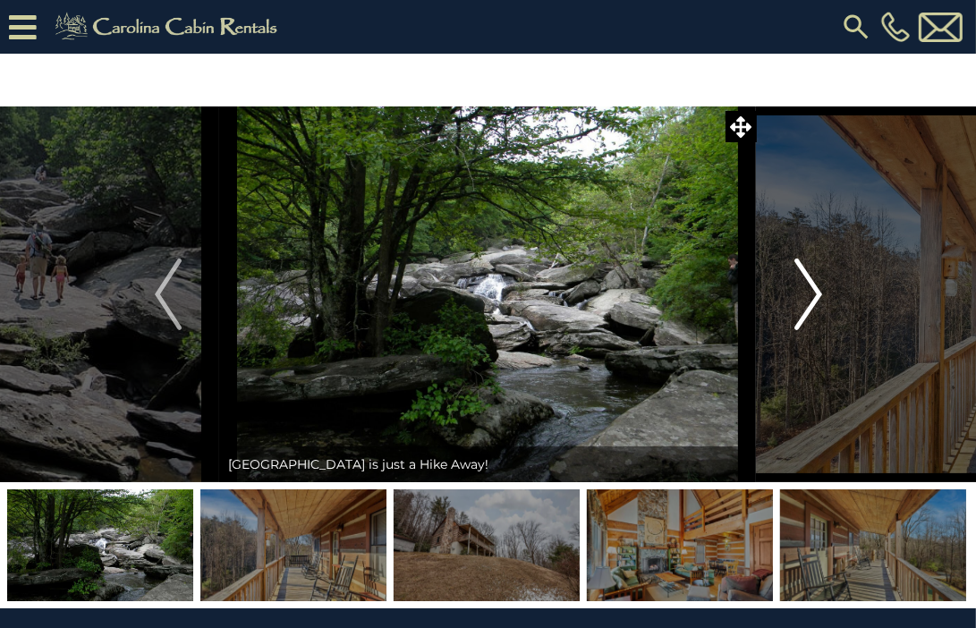
click at [800, 293] on img "Next" at bounding box center [808, 295] width 27 height 72
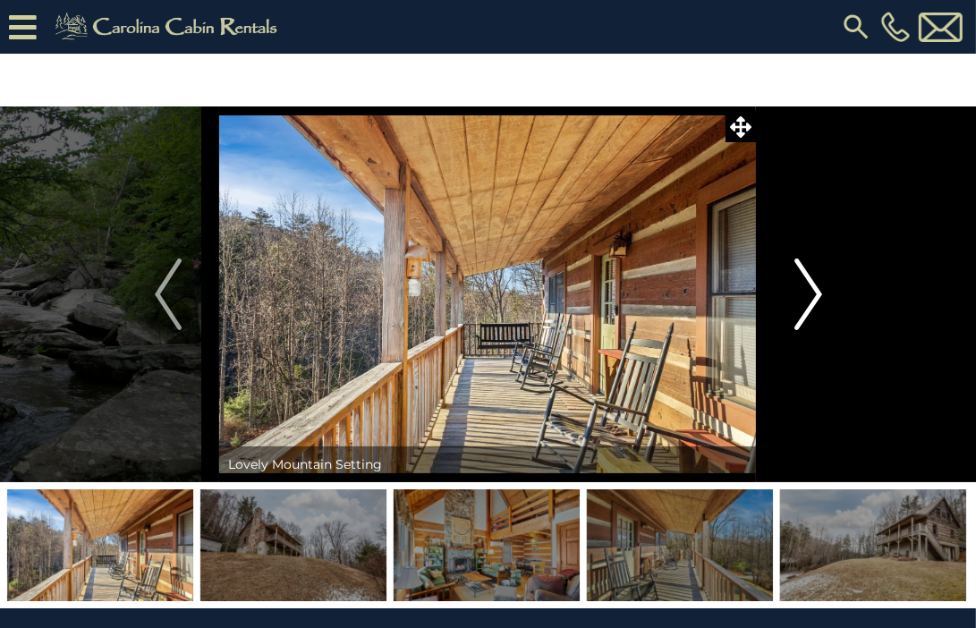
click at [800, 293] on img "Next" at bounding box center [808, 295] width 27 height 72
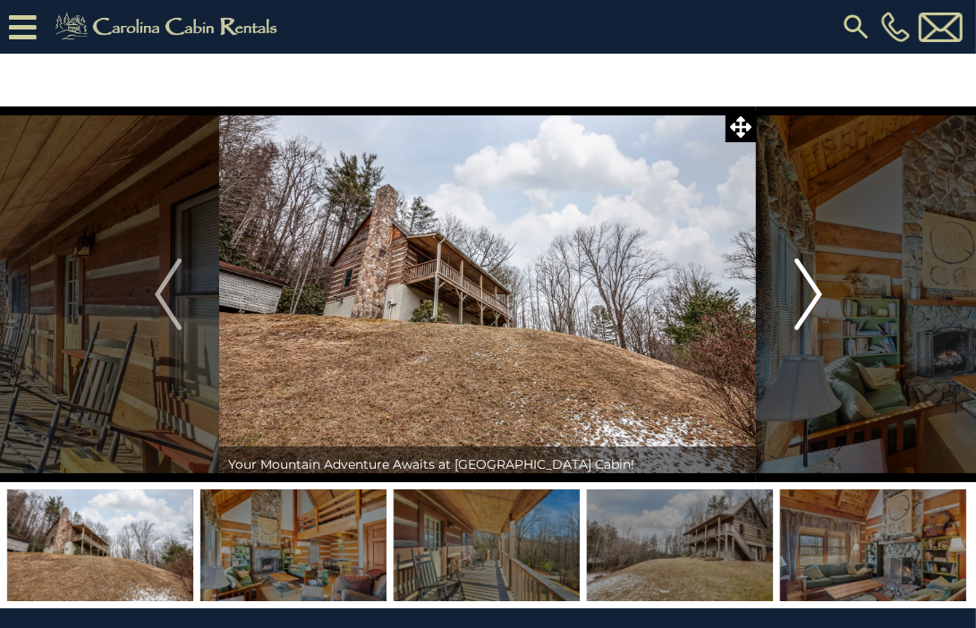
click at [800, 293] on img "Next" at bounding box center [808, 295] width 27 height 72
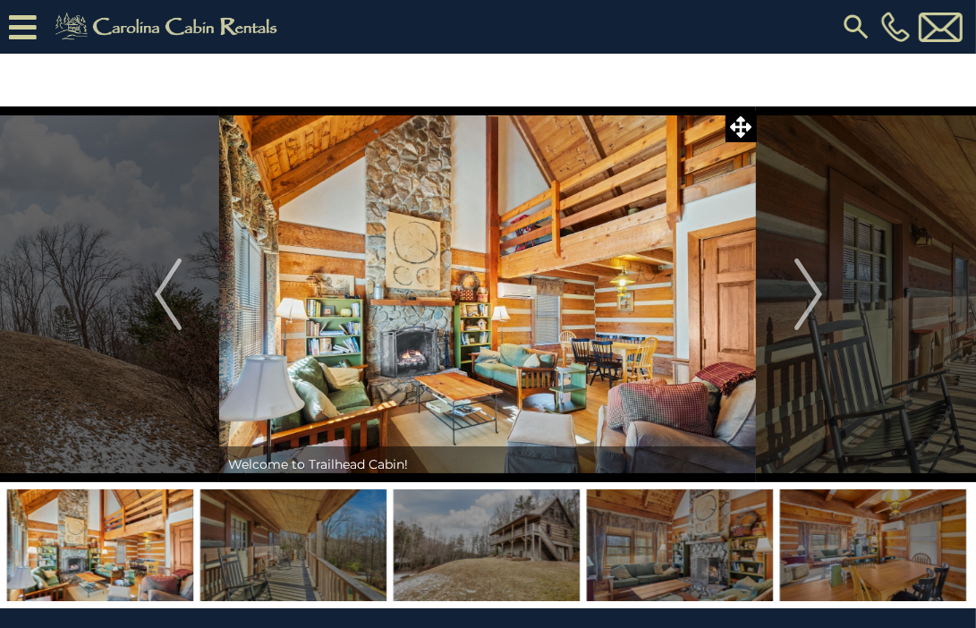
drag, startPoint x: 396, startPoint y: 149, endPoint x: 395, endPoint y: 158, distance: 9.0
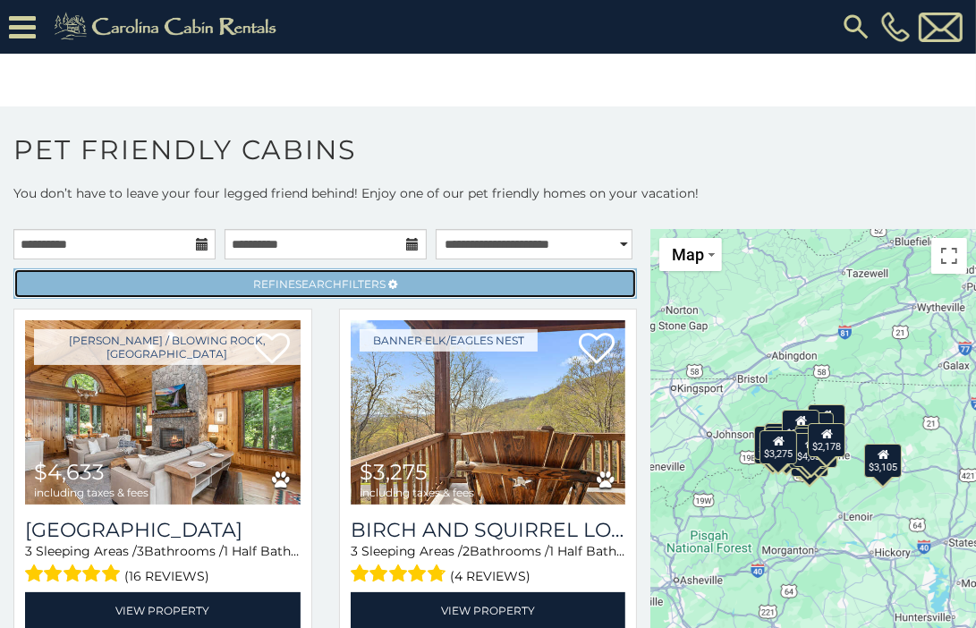
click at [388, 285] on icon at bounding box center [392, 284] width 9 height 11
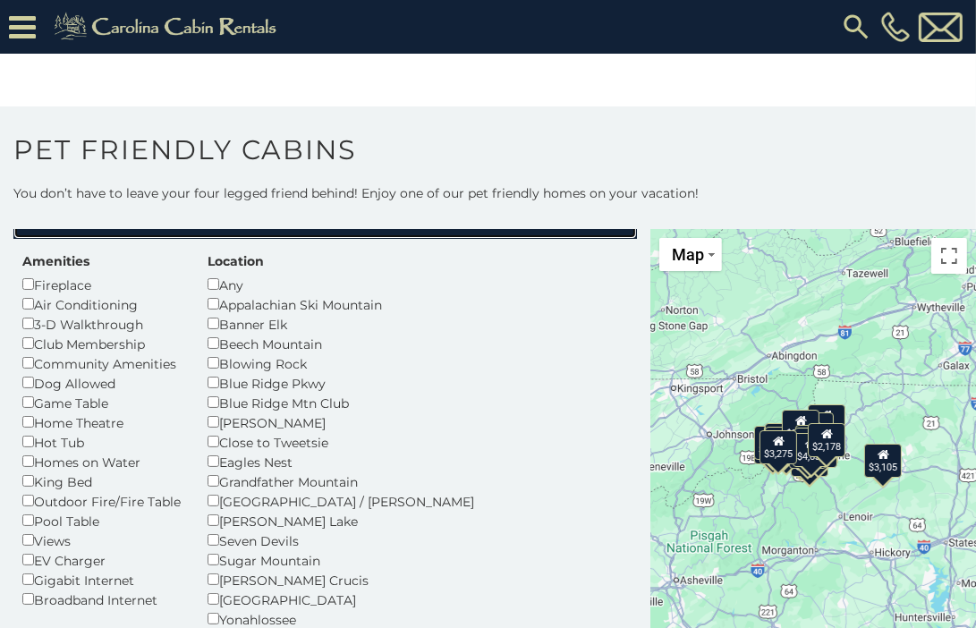
scroll to position [89, 0]
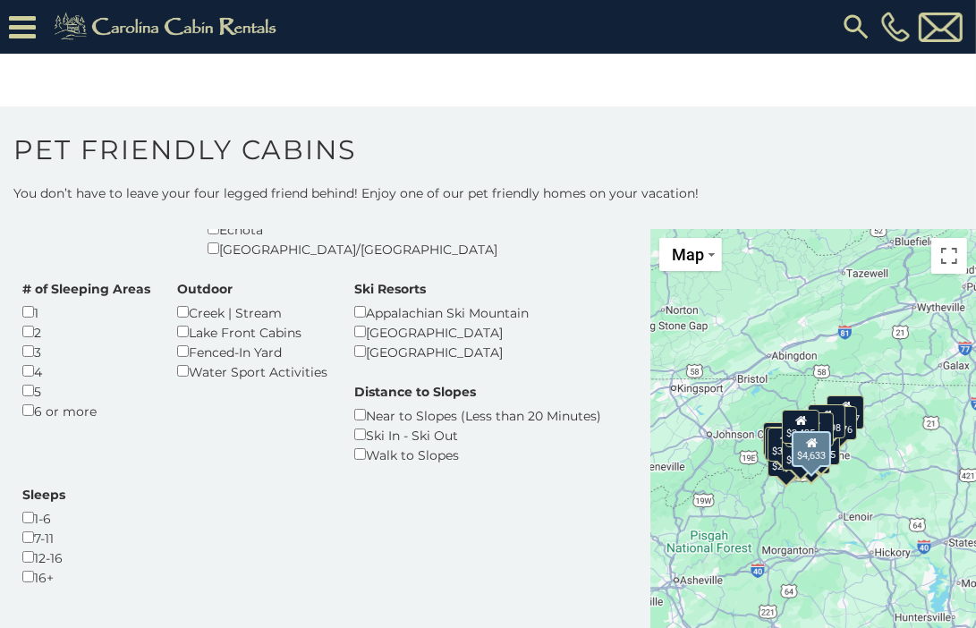
scroll to position [358, 0]
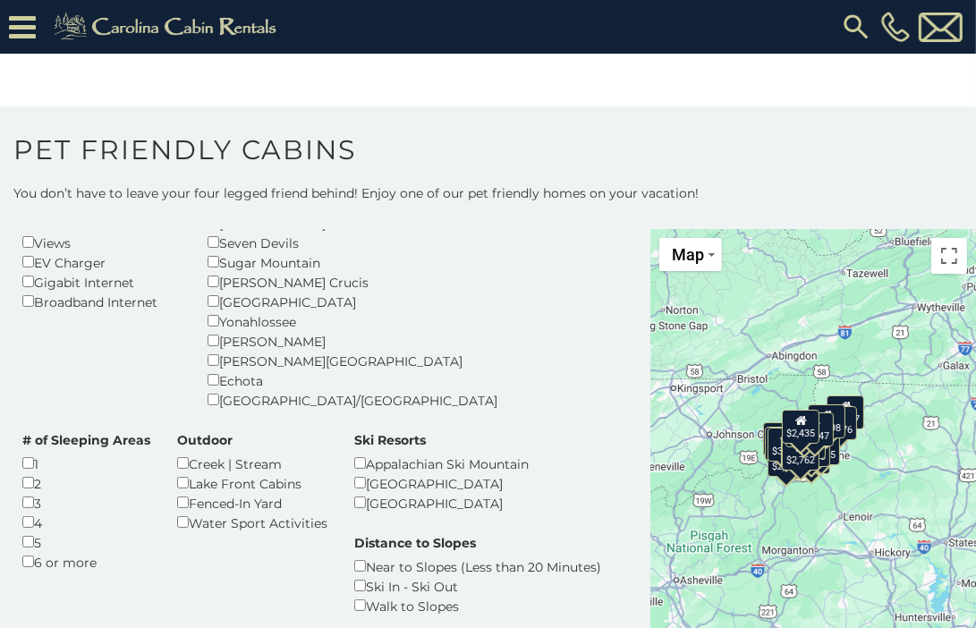
click at [421, 547] on div "Amenities Fireplace Air Conditioning 3-D Walkthrough Club Membership Community …" at bounding box center [325, 356] width 633 height 805
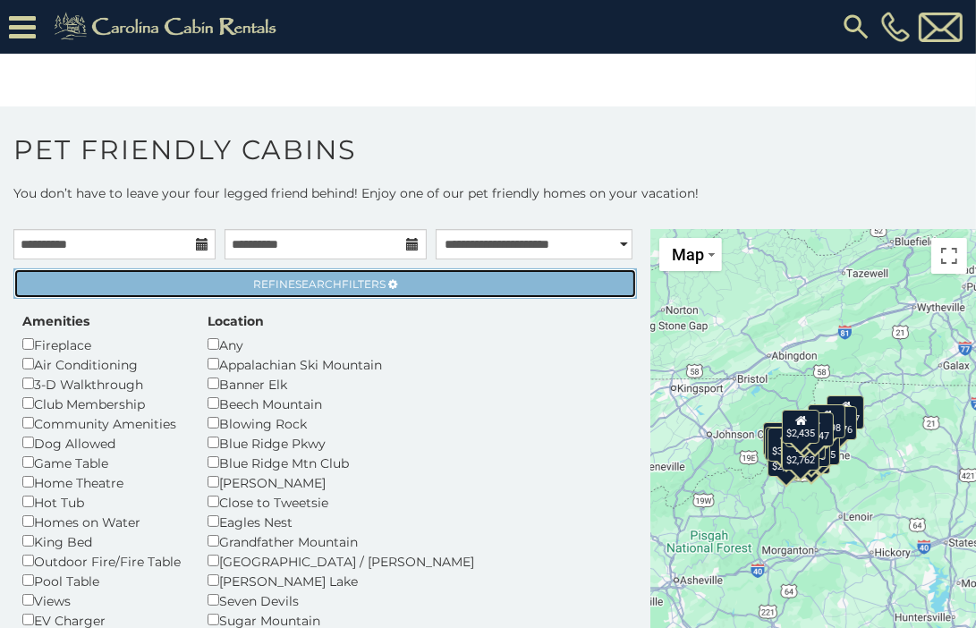
click at [337, 280] on span "Refine Search Filters" at bounding box center [319, 283] width 132 height 13
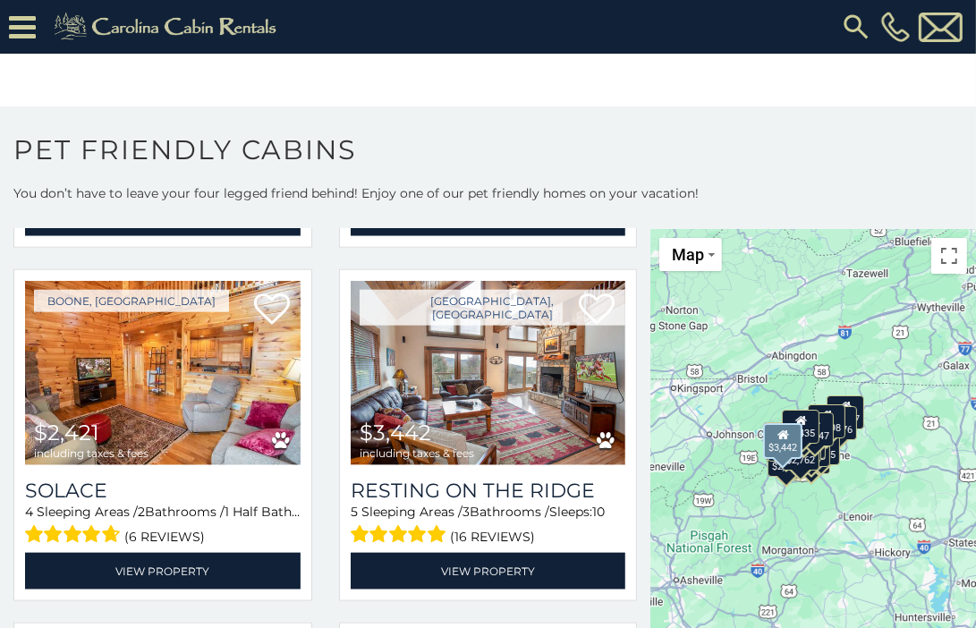
scroll to position [1521, 0]
